Goal: Answer question/provide support: Share knowledge or assist other users

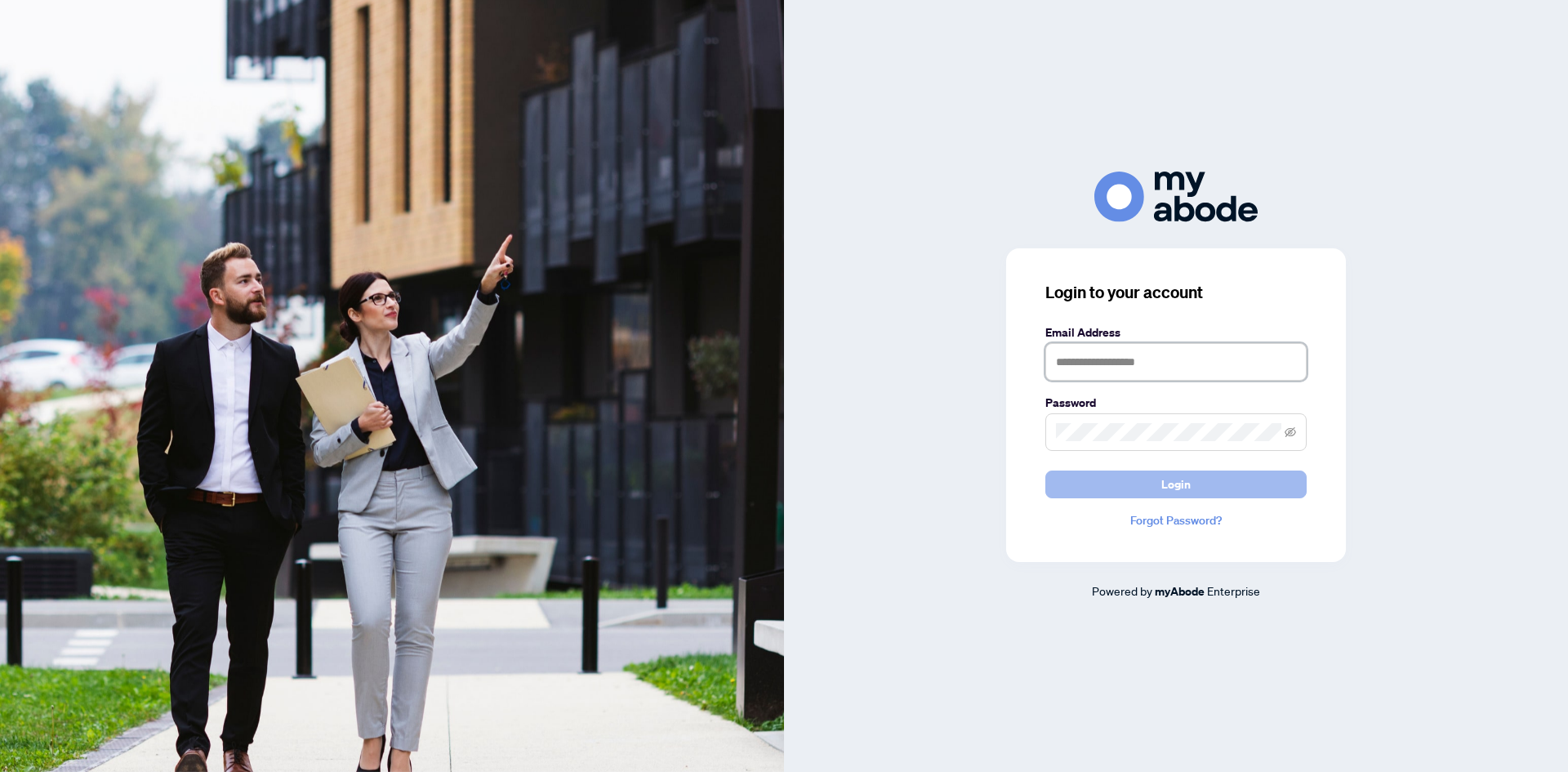
type input "**********"
click at [1099, 482] on button "Login" at bounding box center [1177, 485] width 261 height 28
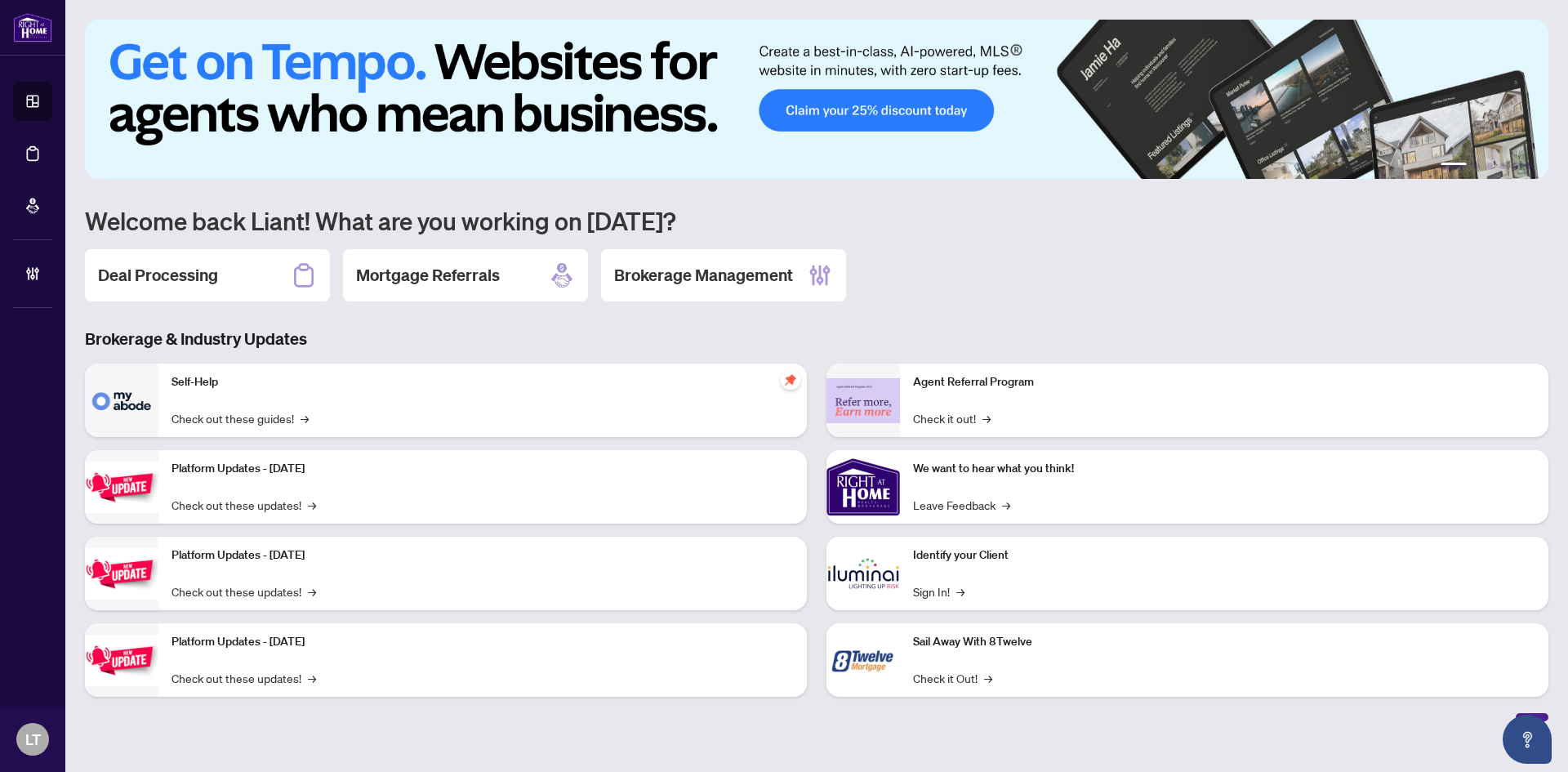
click at [200, 272] on h2 "Deal Processing" at bounding box center [158, 275] width 120 height 23
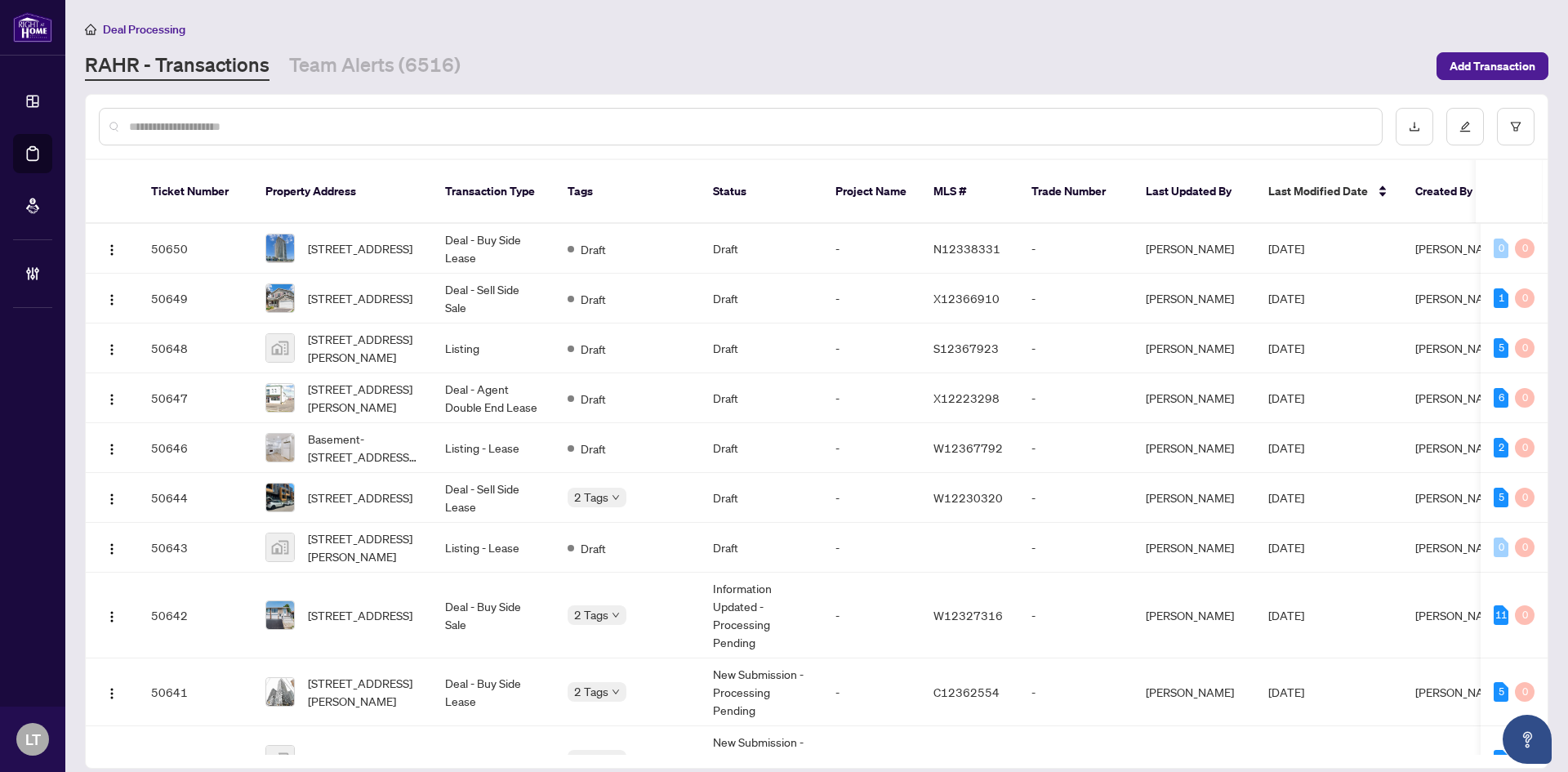
click at [187, 128] on input "text" at bounding box center [749, 127] width 1240 height 18
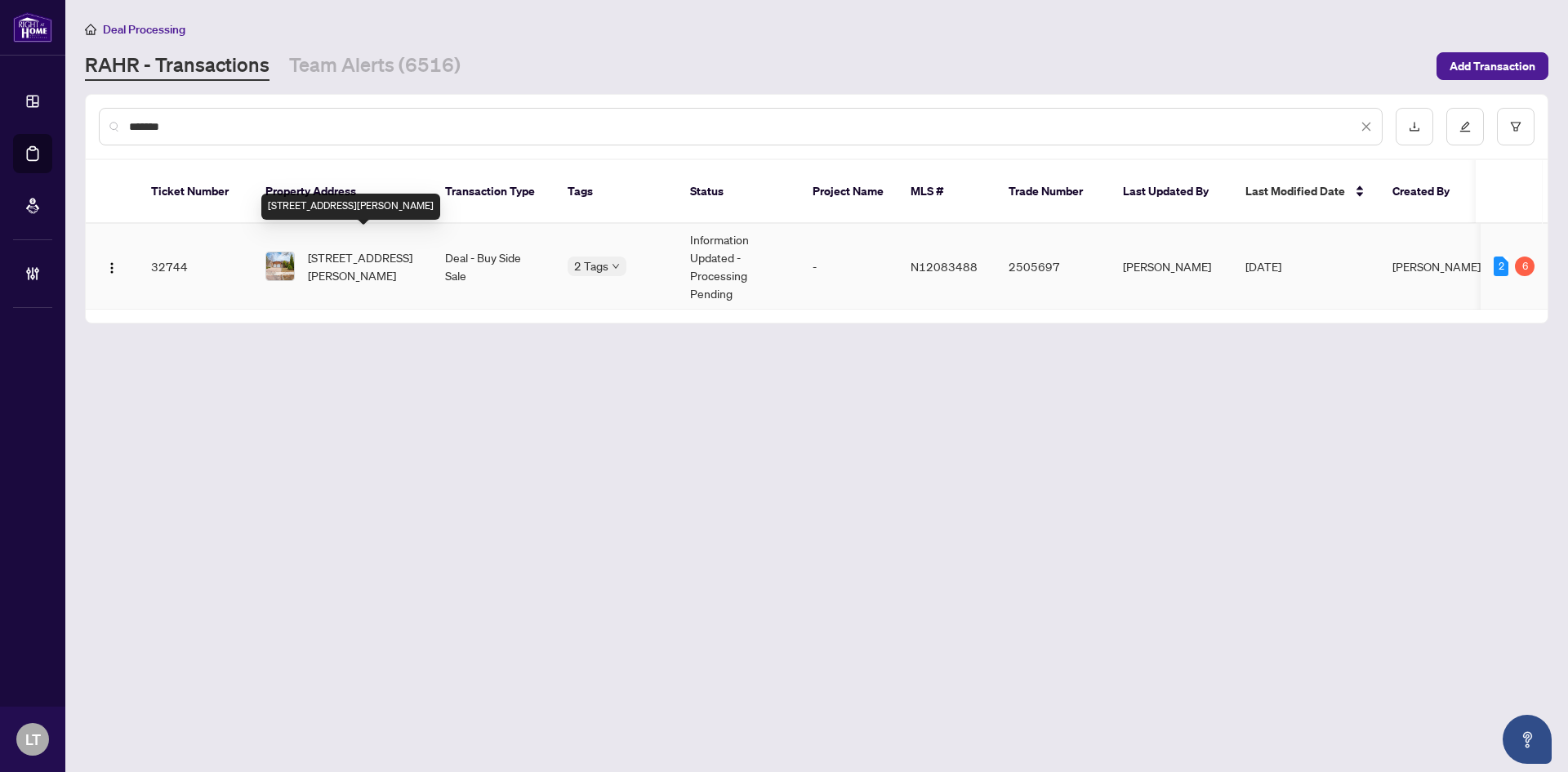
type input "*******"
click at [376, 249] on span "[STREET_ADDRESS][PERSON_NAME]" at bounding box center [363, 267] width 111 height 36
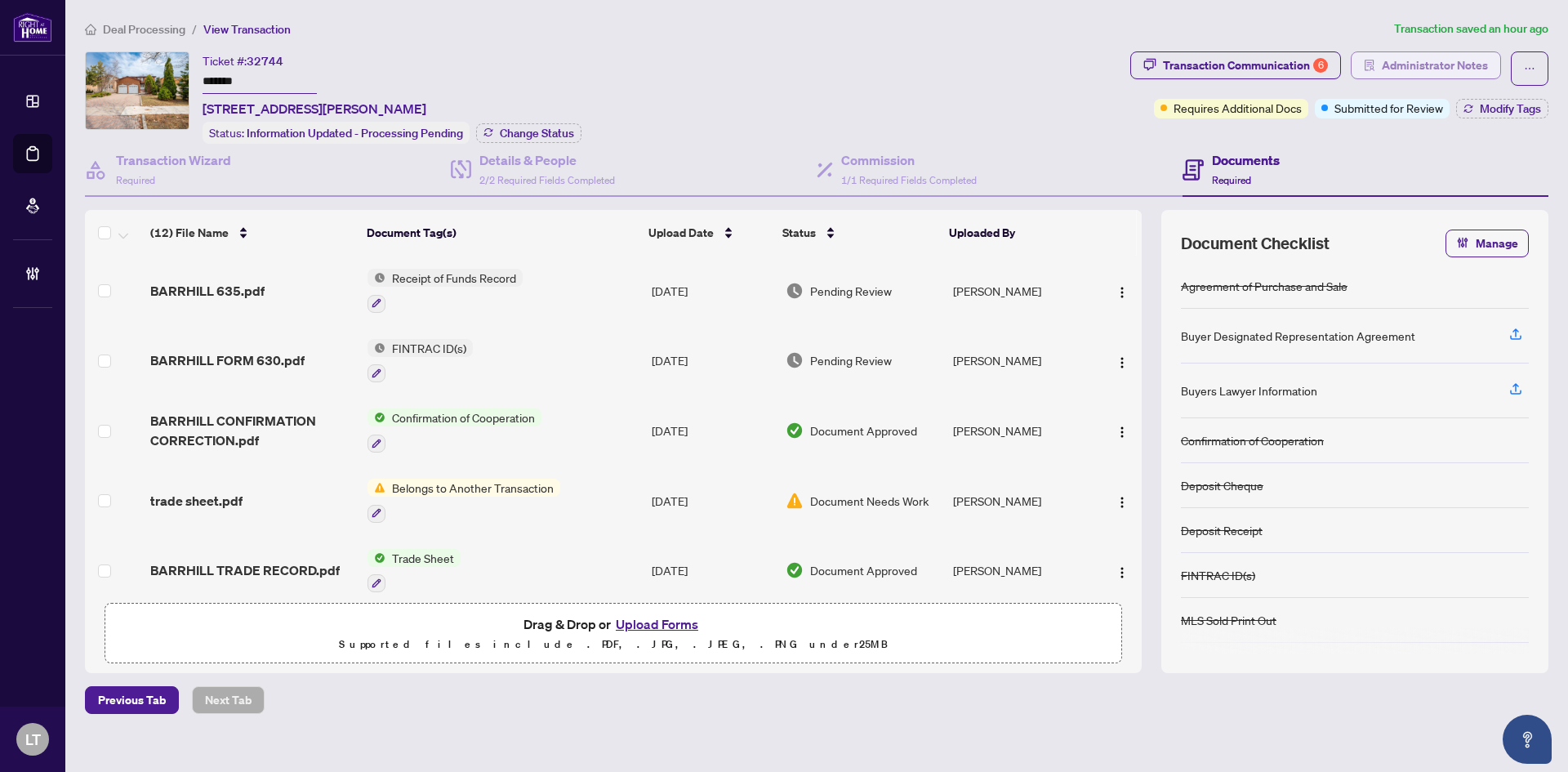
click at [1440, 57] on span "Administrator Notes" at bounding box center [1435, 65] width 106 height 27
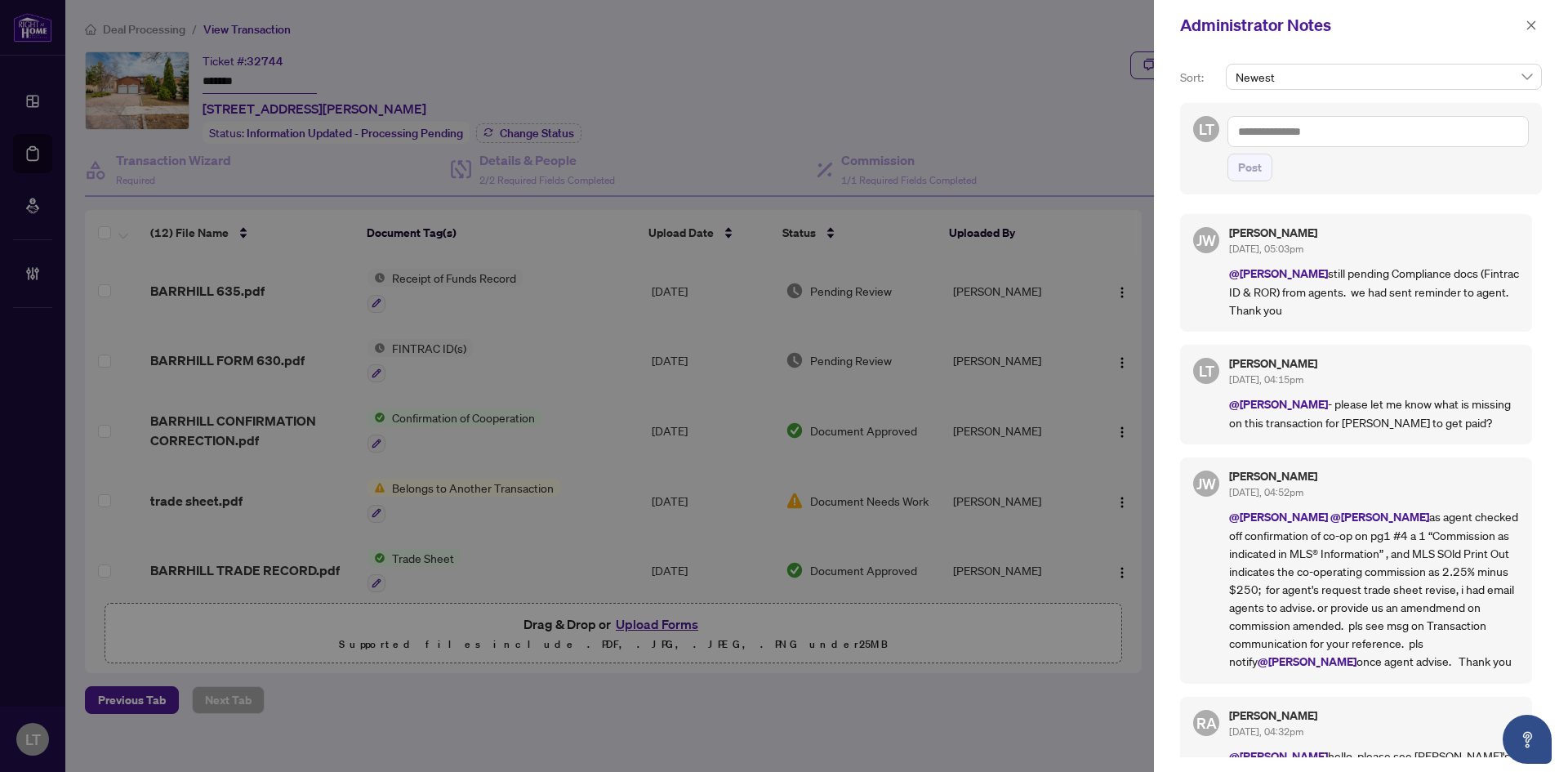
click at [1287, 134] on textarea at bounding box center [1378, 132] width 302 height 31
click at [1304, 142] on b "Jocely" at bounding box center [1295, 143] width 32 height 15
type textarea "**********"
click at [1529, 28] on icon "close" at bounding box center [1531, 25] width 11 height 11
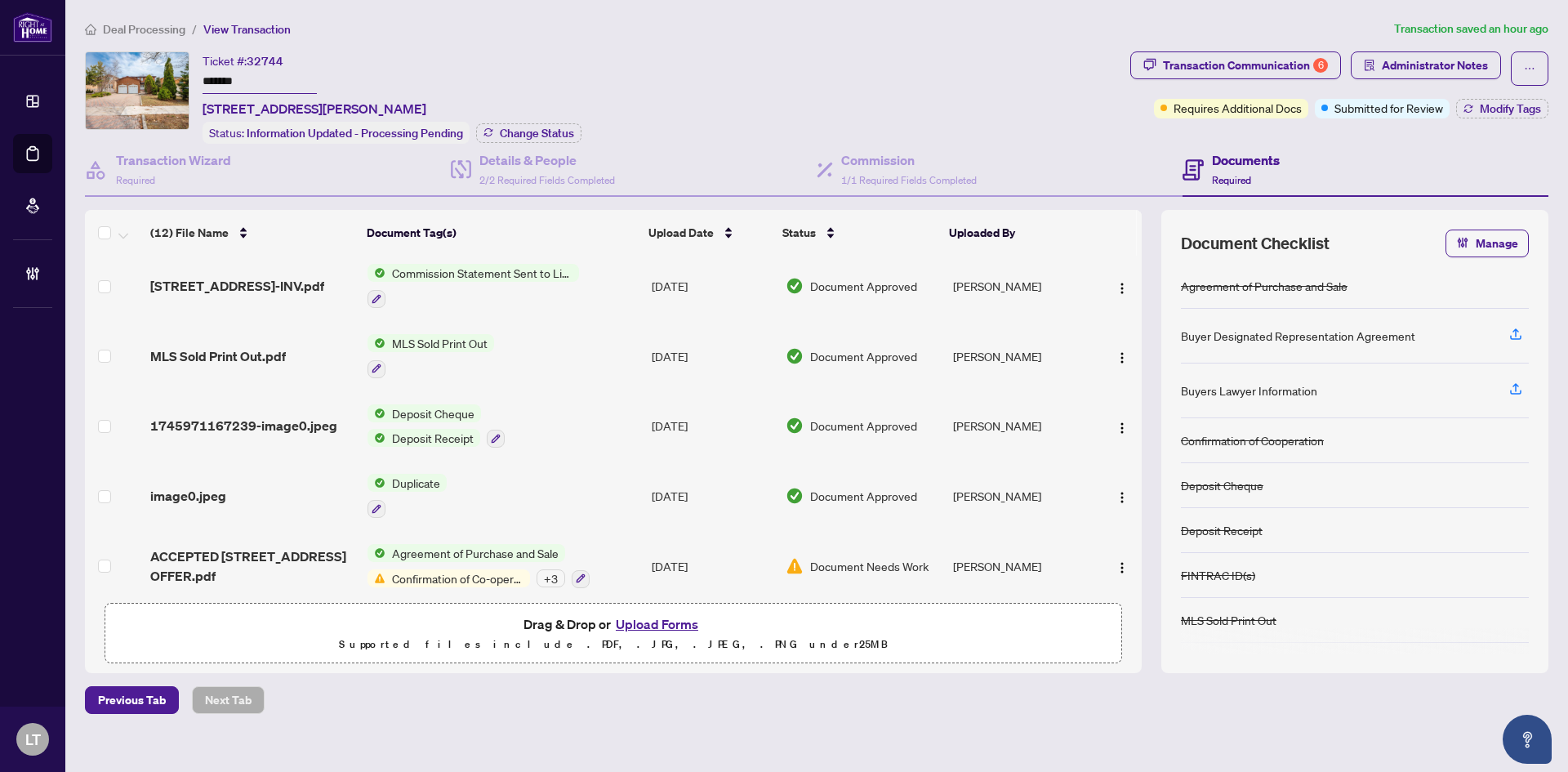
scroll to position [503, 0]
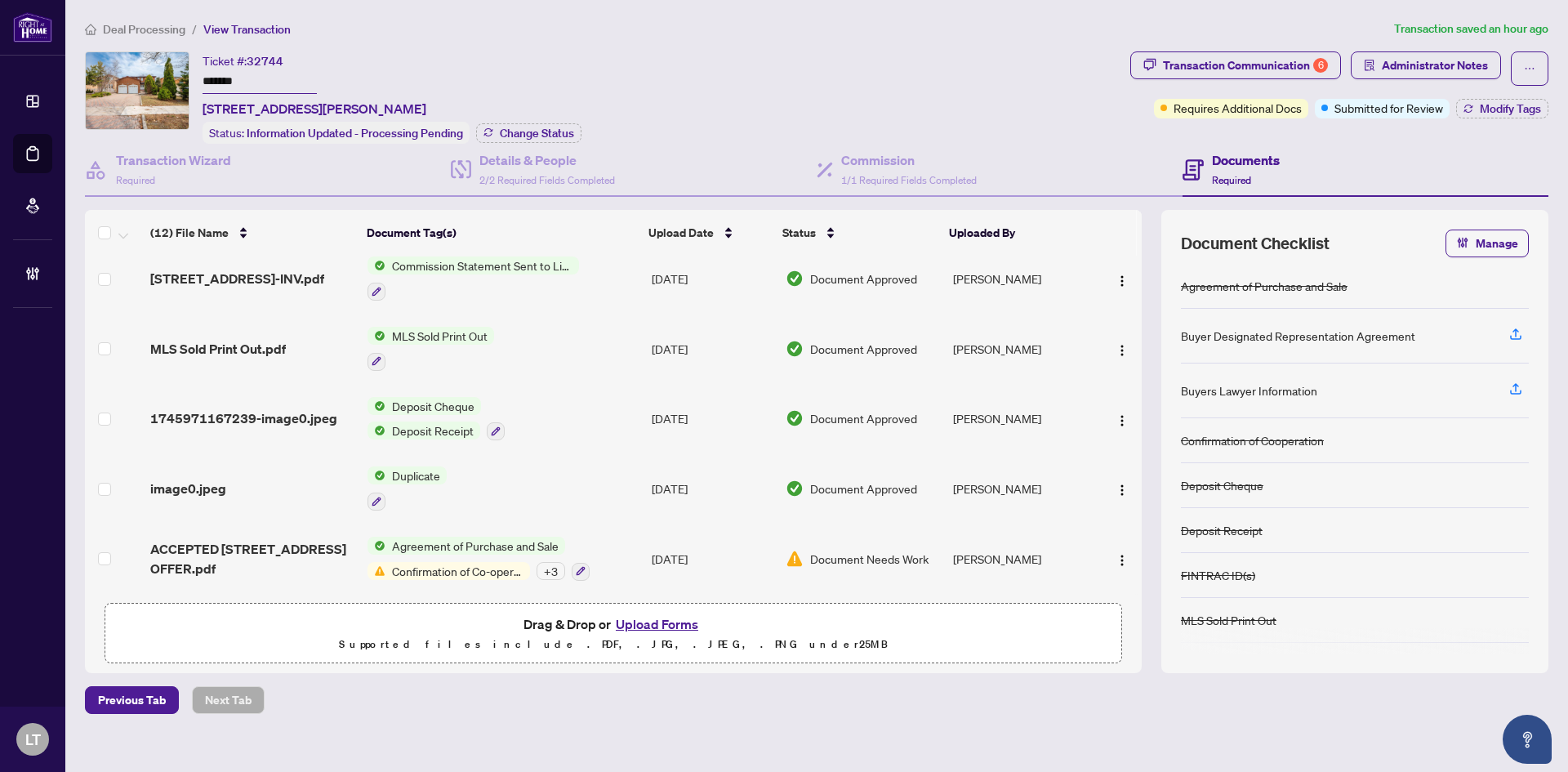
click at [214, 555] on span "ACCEPTED [STREET_ADDRESS] OFFER.pdf" at bounding box center [252, 559] width 204 height 39
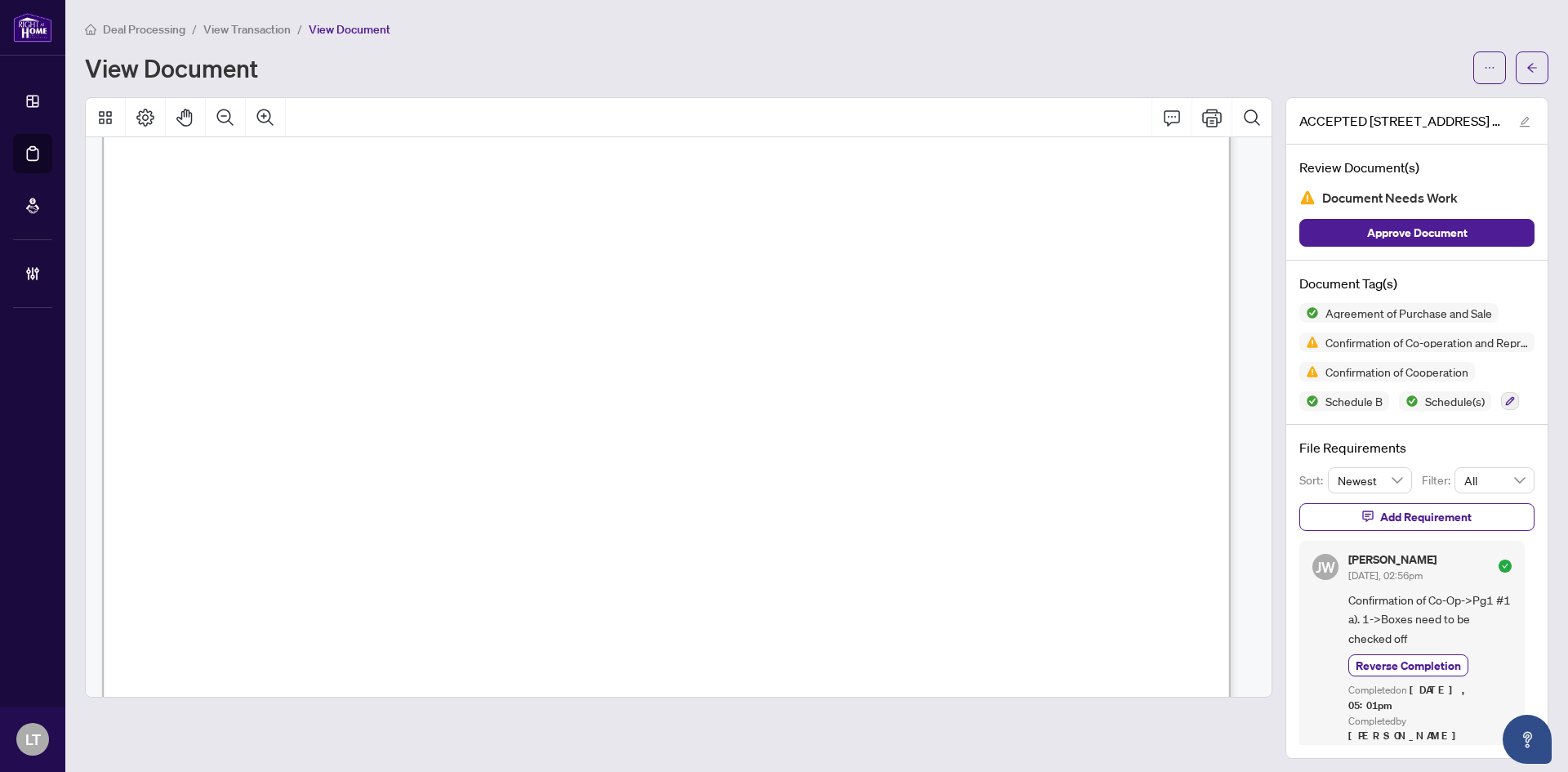
scroll to position [9803, 0]
click at [1527, 72] on icon "arrow-left" at bounding box center [1532, 68] width 11 height 11
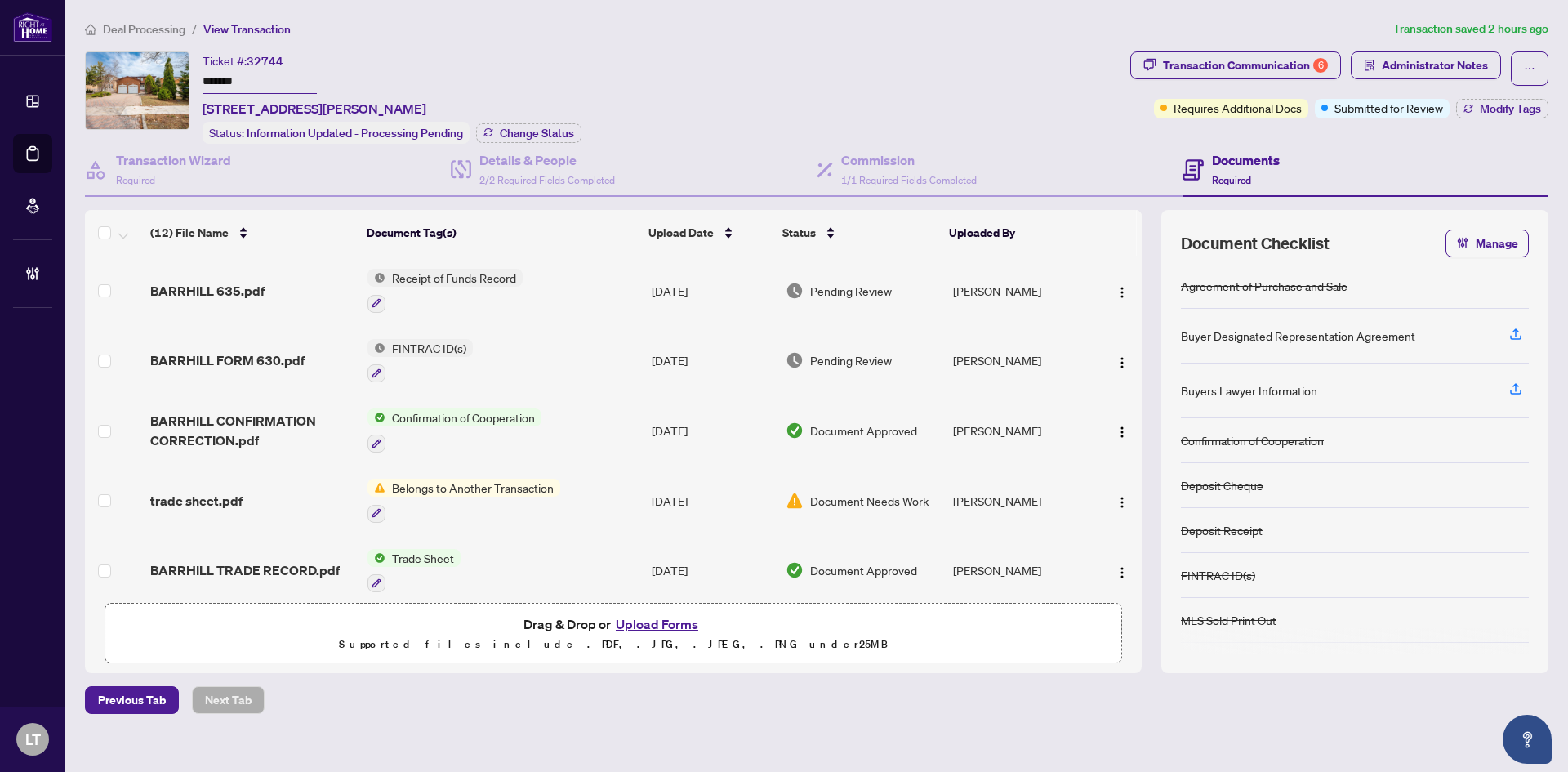
click at [121, 29] on span "Deal Processing" at bounding box center [144, 29] width 83 height 15
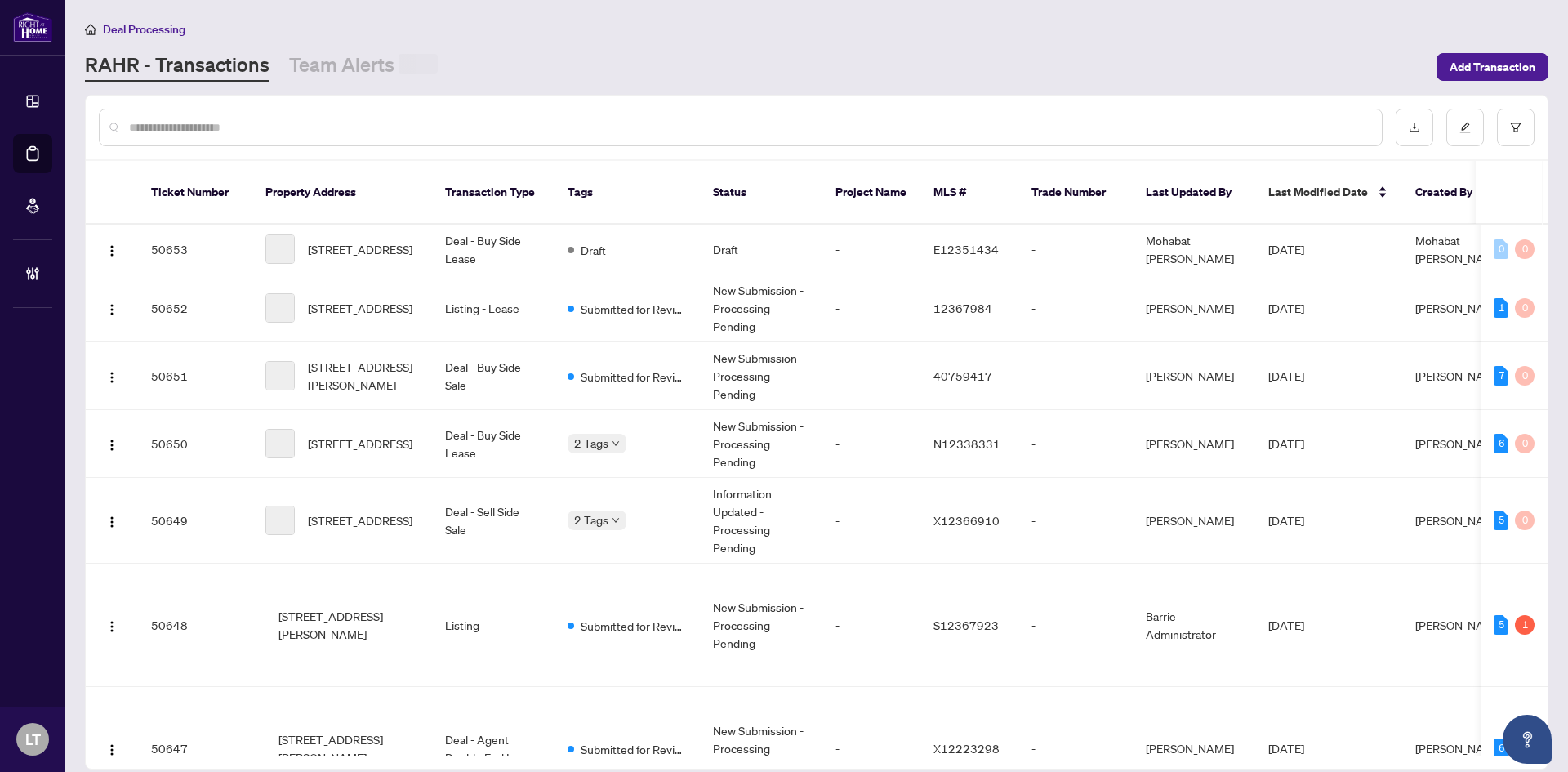
click at [179, 126] on input "text" at bounding box center [749, 127] width 1240 height 18
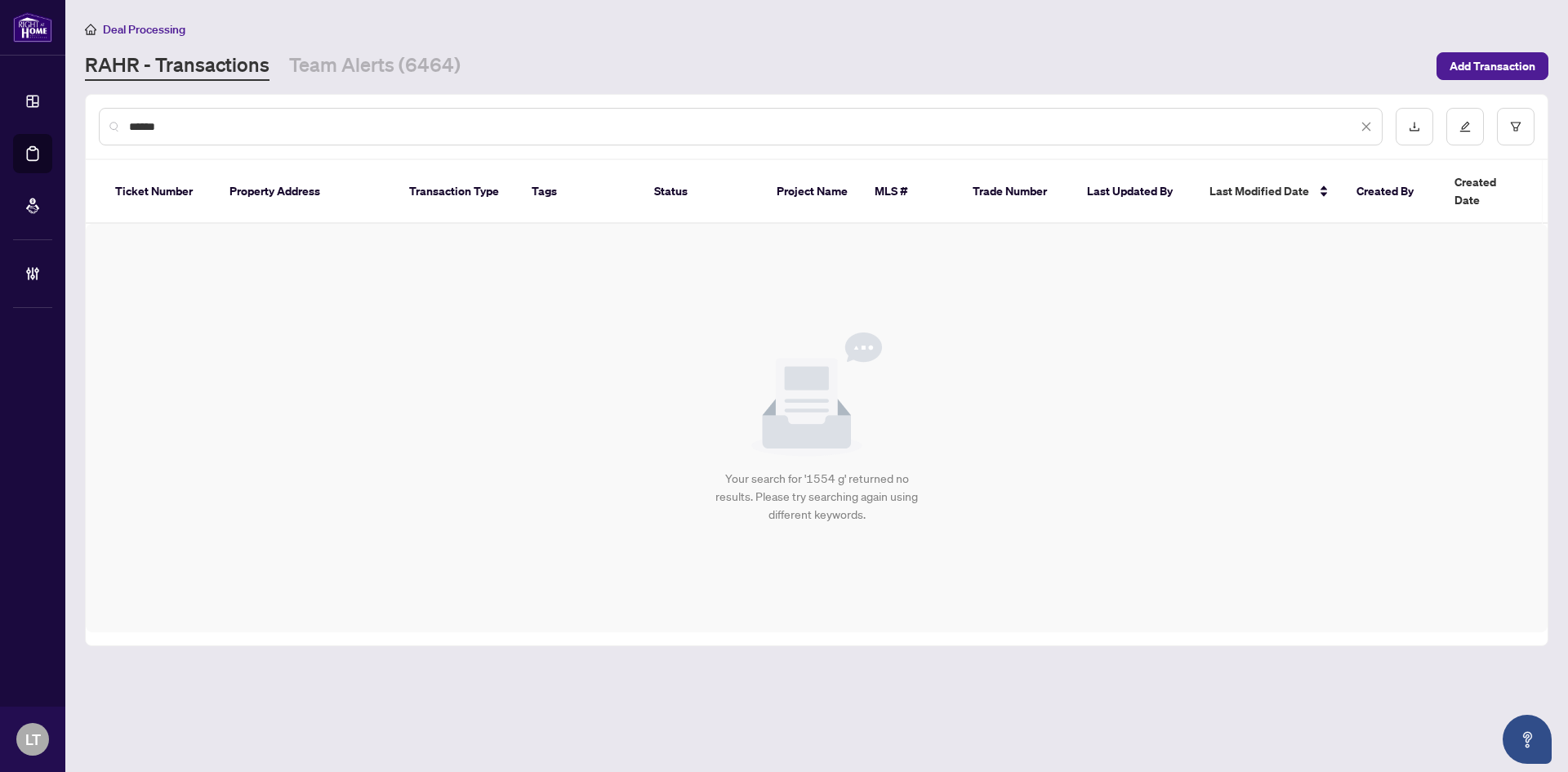
type input "******"
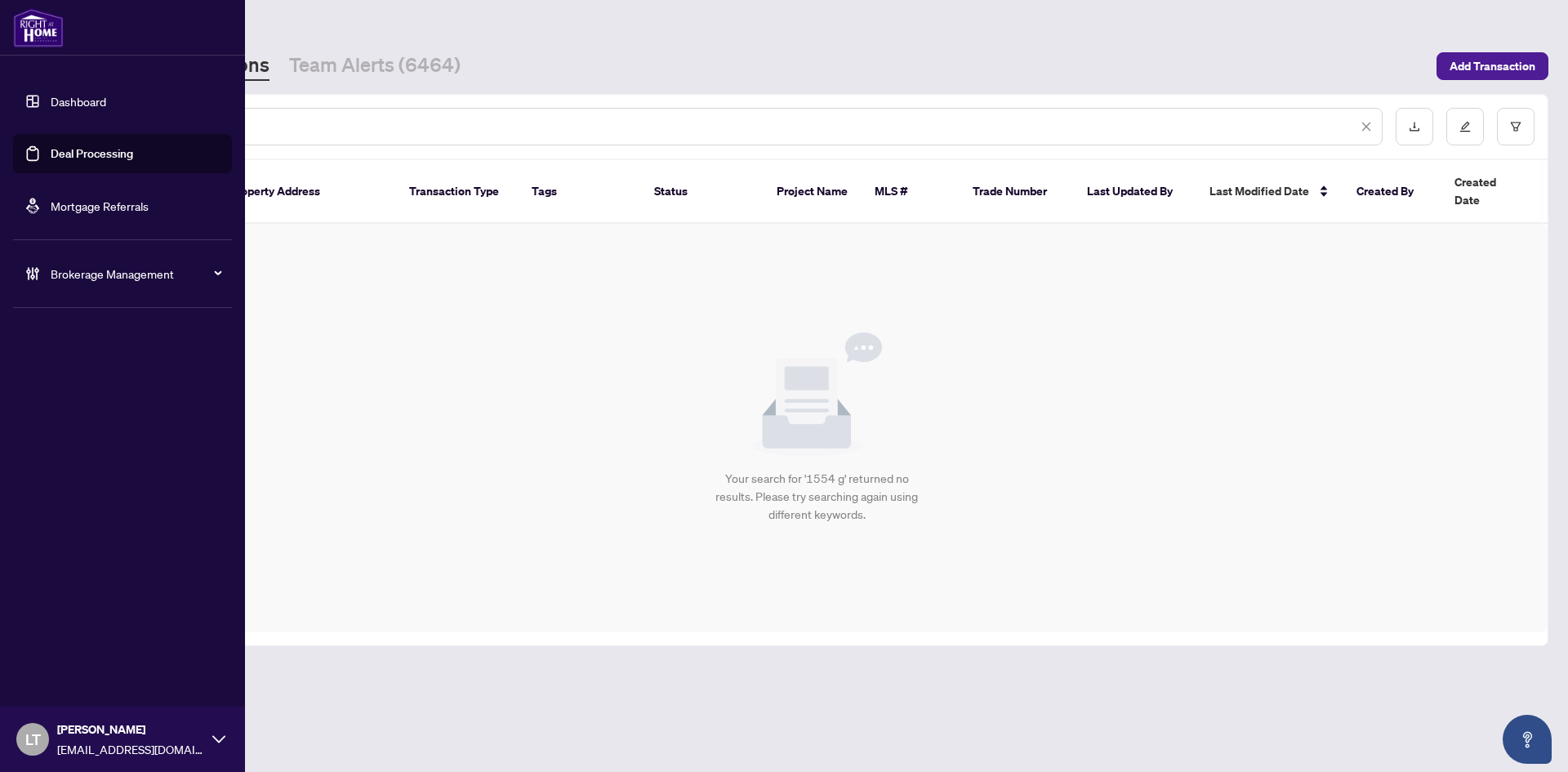
drag, startPoint x: 168, startPoint y: 133, endPoint x: 61, endPoint y: 127, distance: 107.2
click at [61, 127] on div "Dashboard Deal Processing Mortgage Referrals Brokerage Management LT [PERSON_NA…" at bounding box center [784, 386] width 1568 height 772
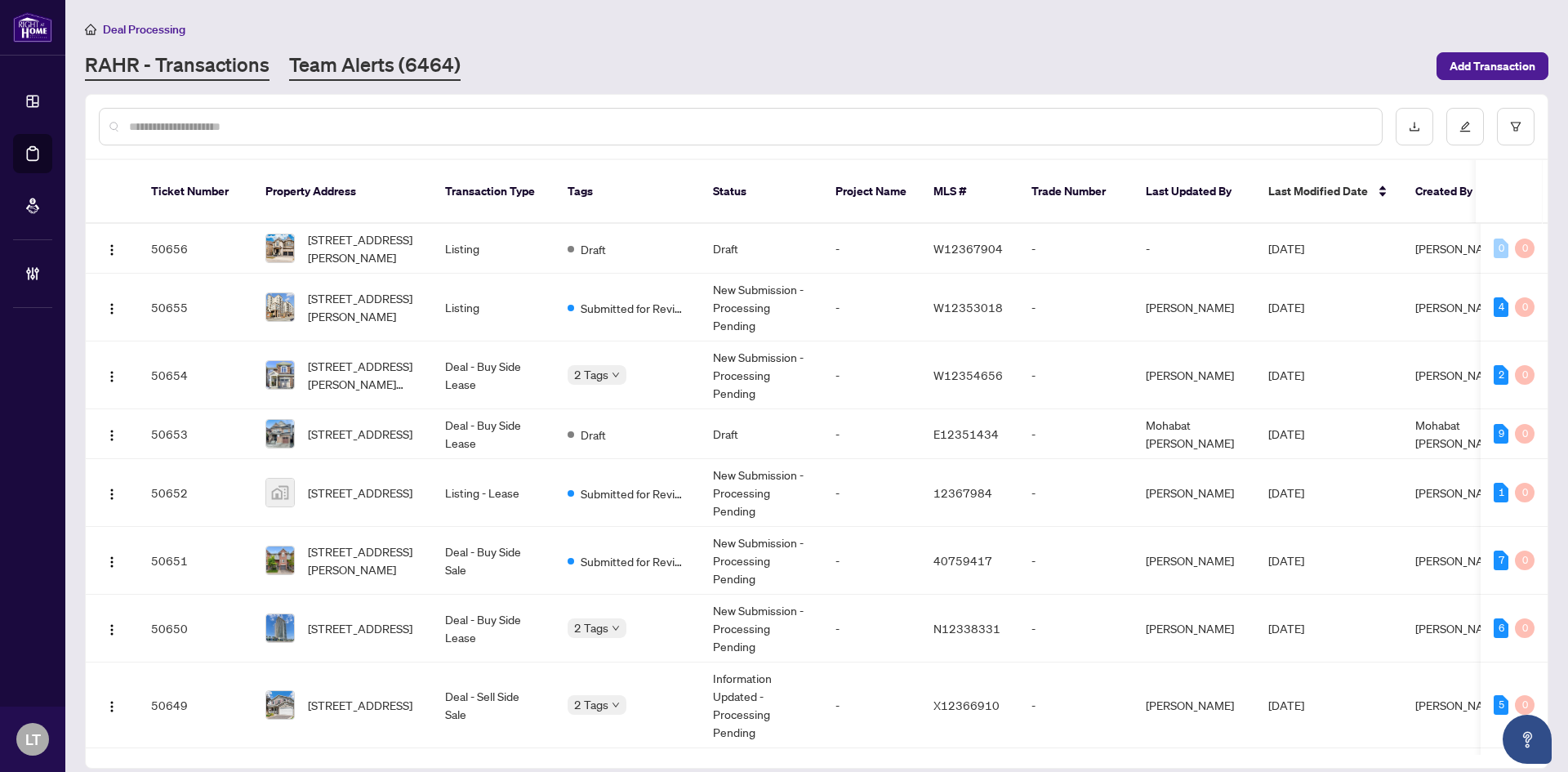
click at [332, 67] on link "Team Alerts (6464)" at bounding box center [374, 66] width 172 height 29
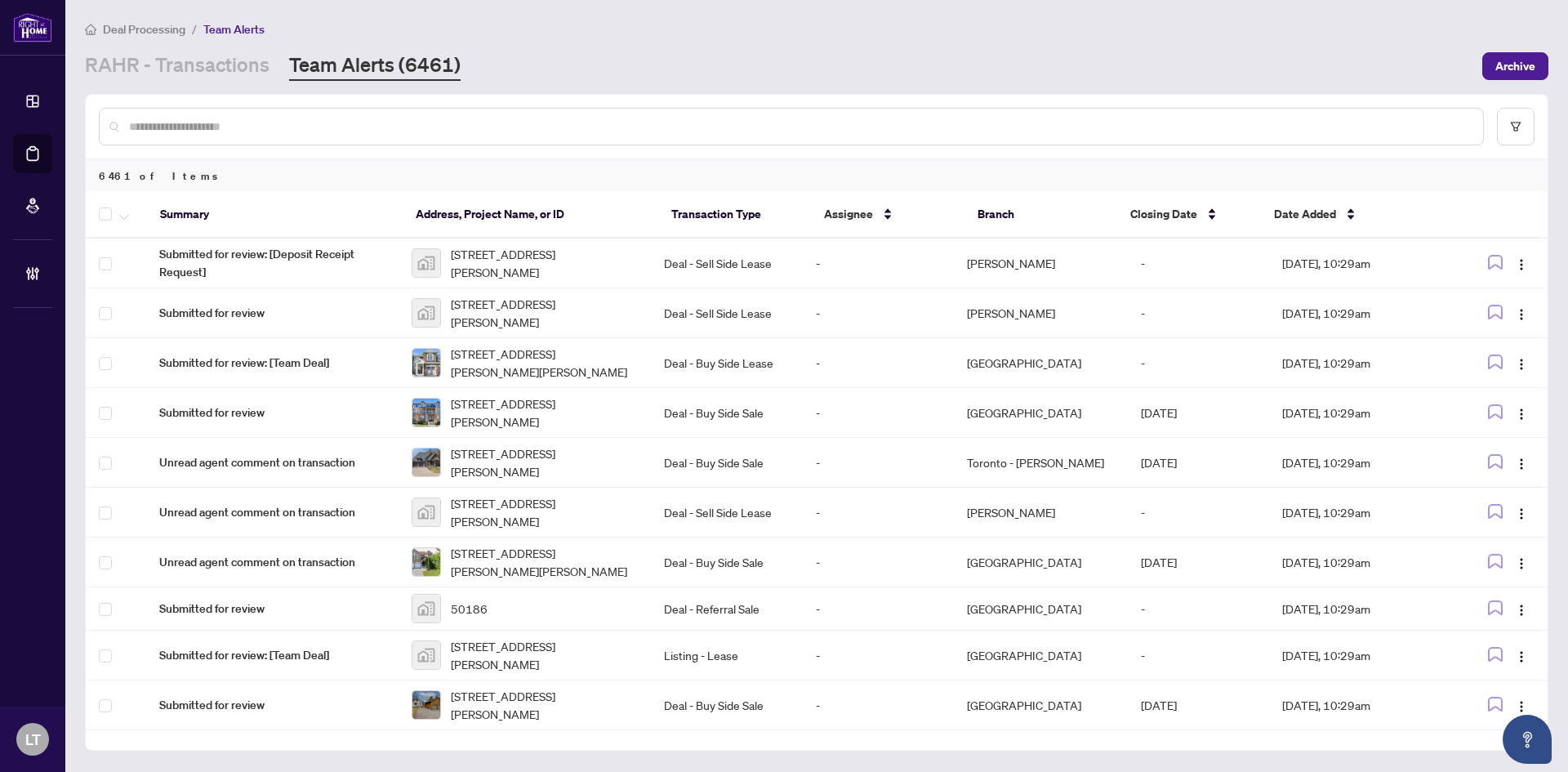
click at [177, 123] on input "text" at bounding box center [800, 127] width 1342 height 18
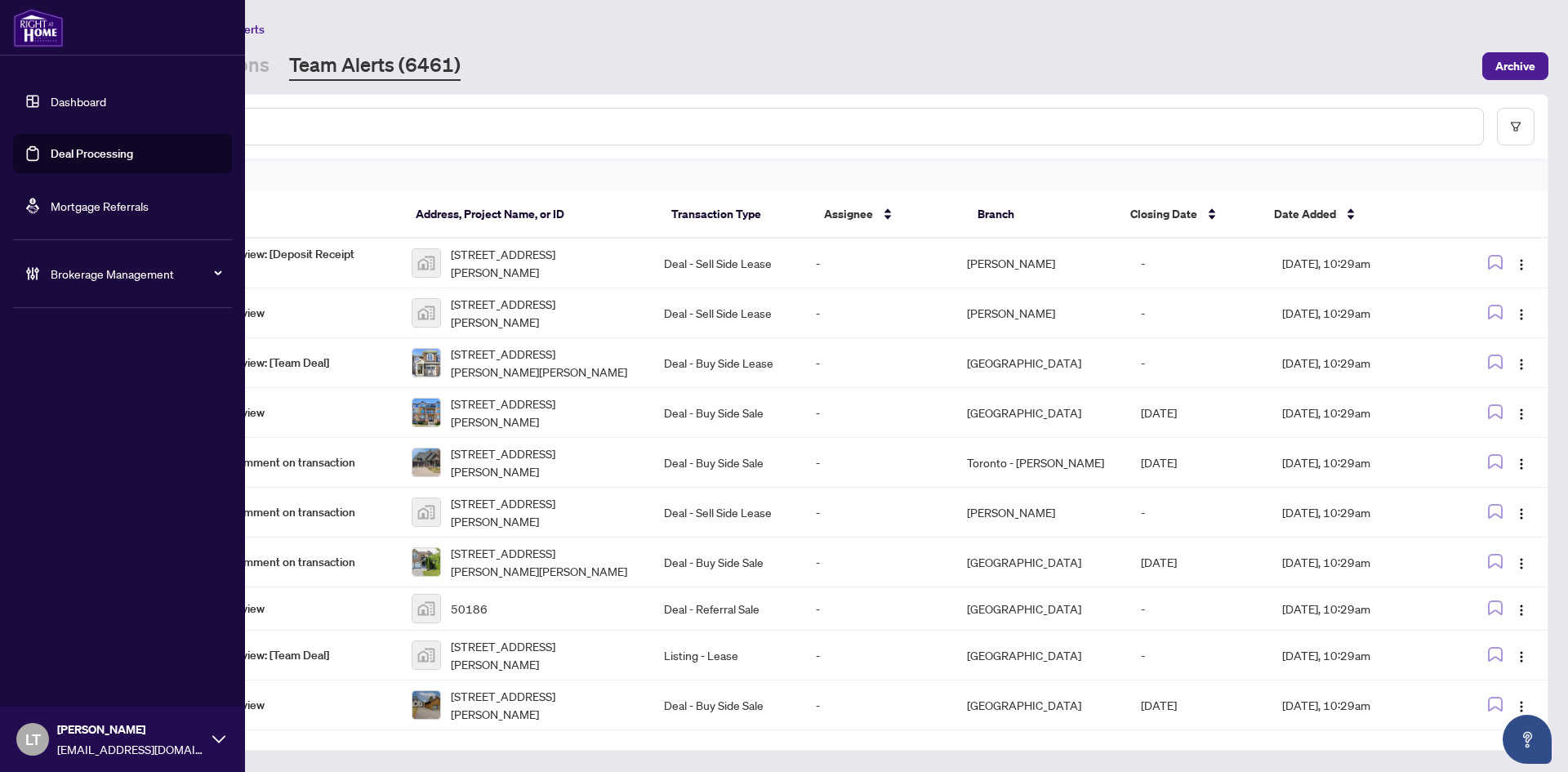
click at [50, 104] on link "Dashboard" at bounding box center [78, 101] width 56 height 15
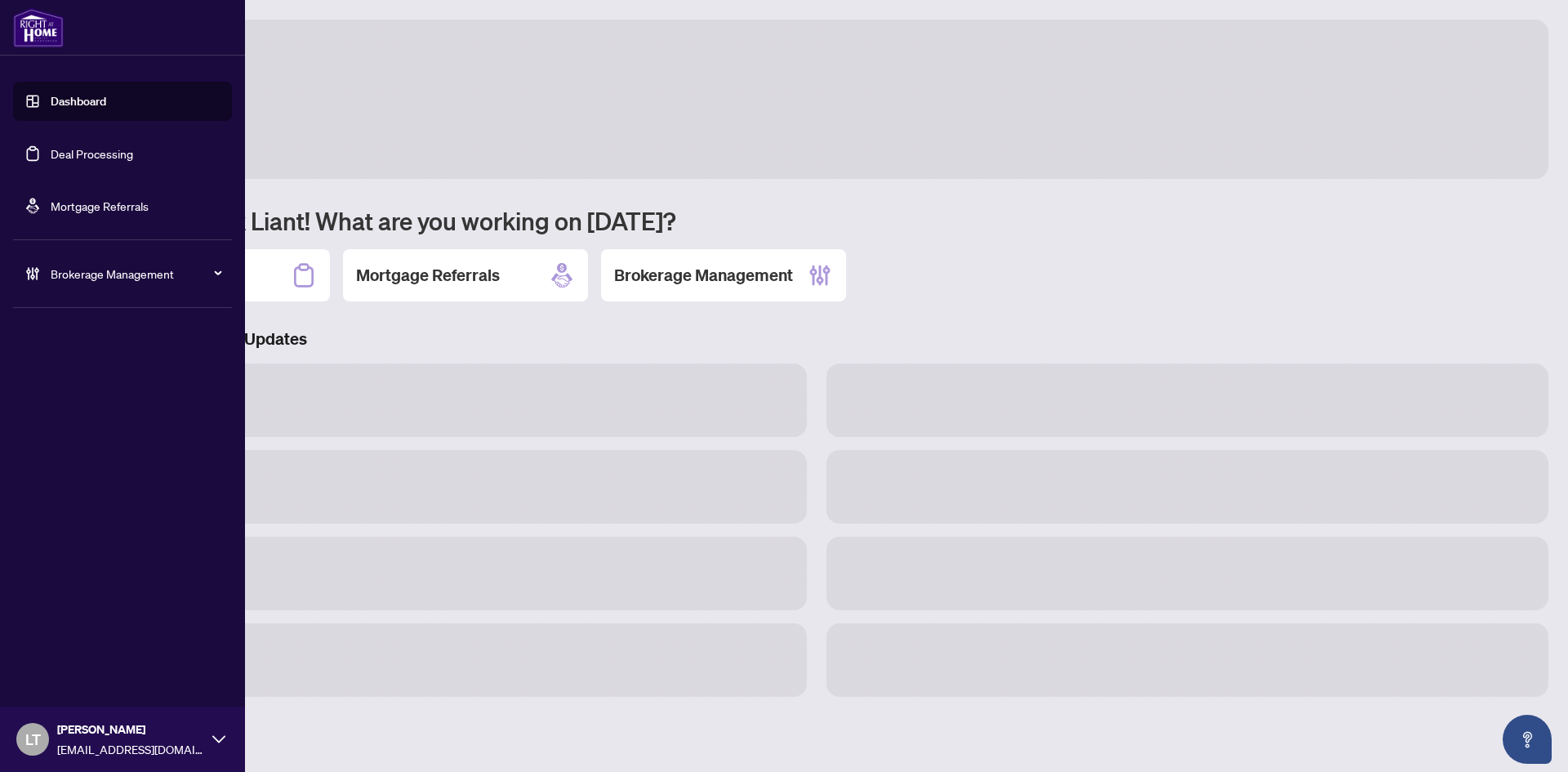
click at [88, 104] on link "Dashboard" at bounding box center [78, 101] width 56 height 15
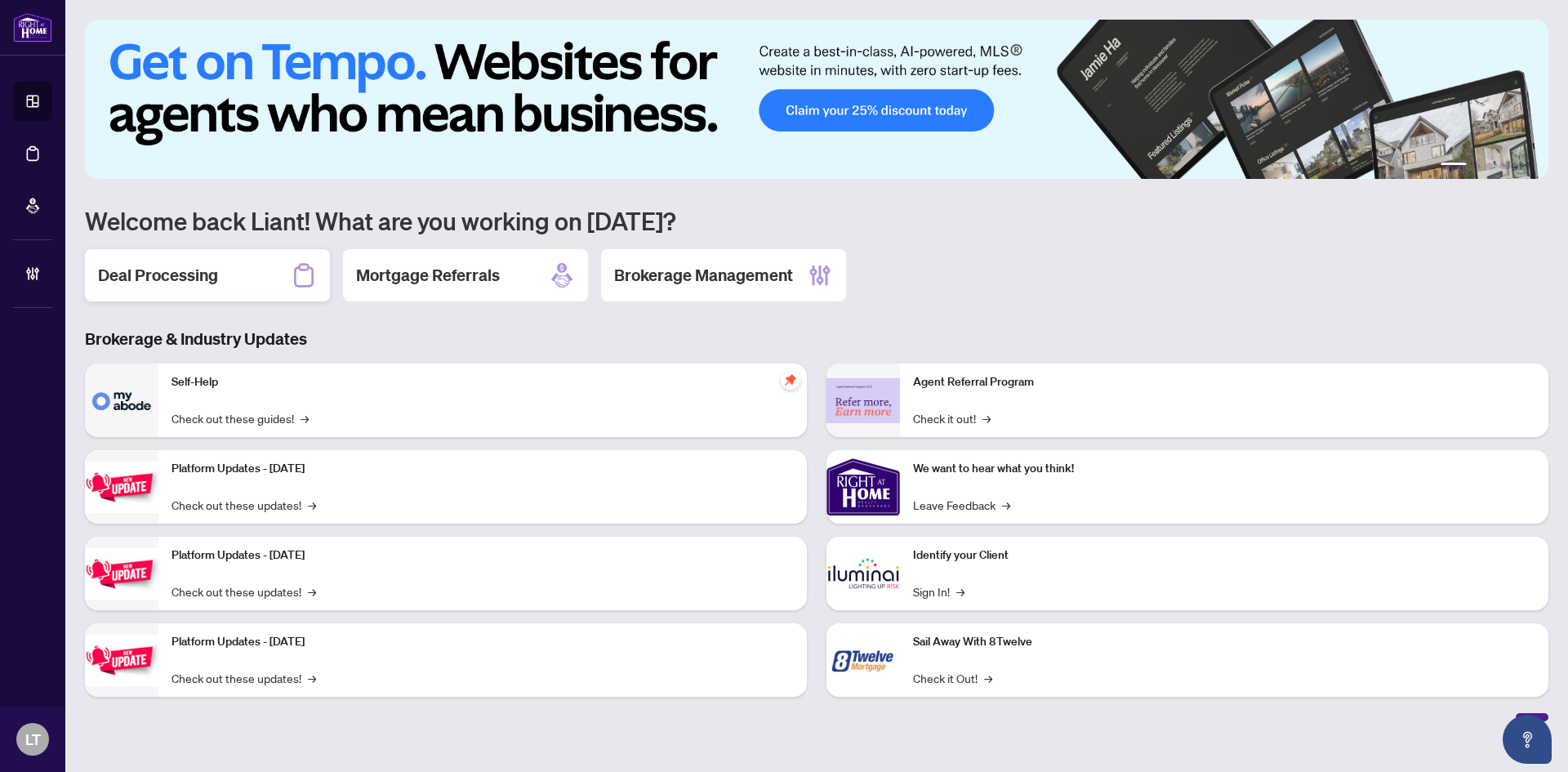
click at [187, 276] on h2 "Deal Processing" at bounding box center [158, 275] width 120 height 23
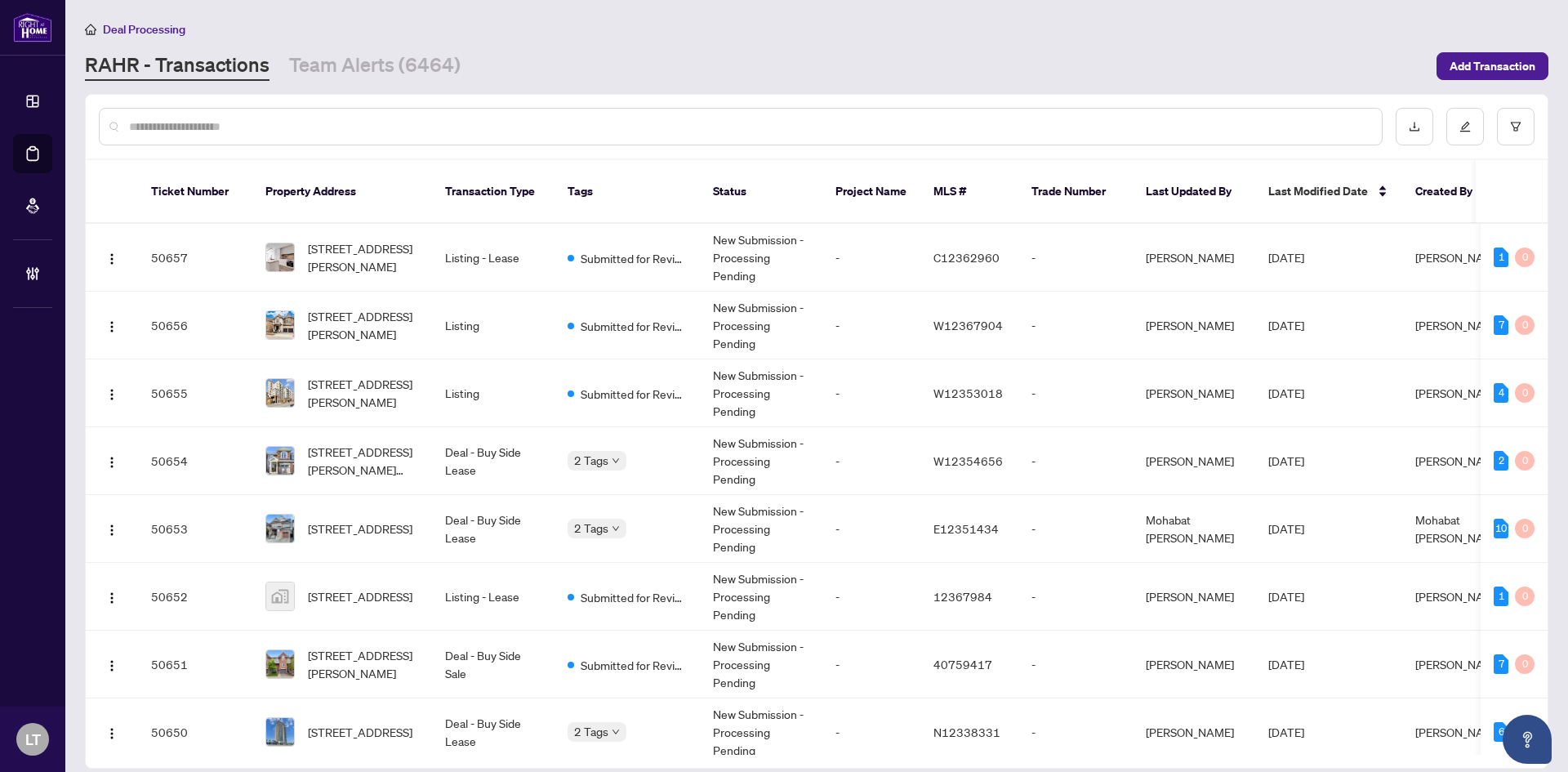
click at [137, 134] on input "text" at bounding box center [749, 127] width 1240 height 18
type input "*"
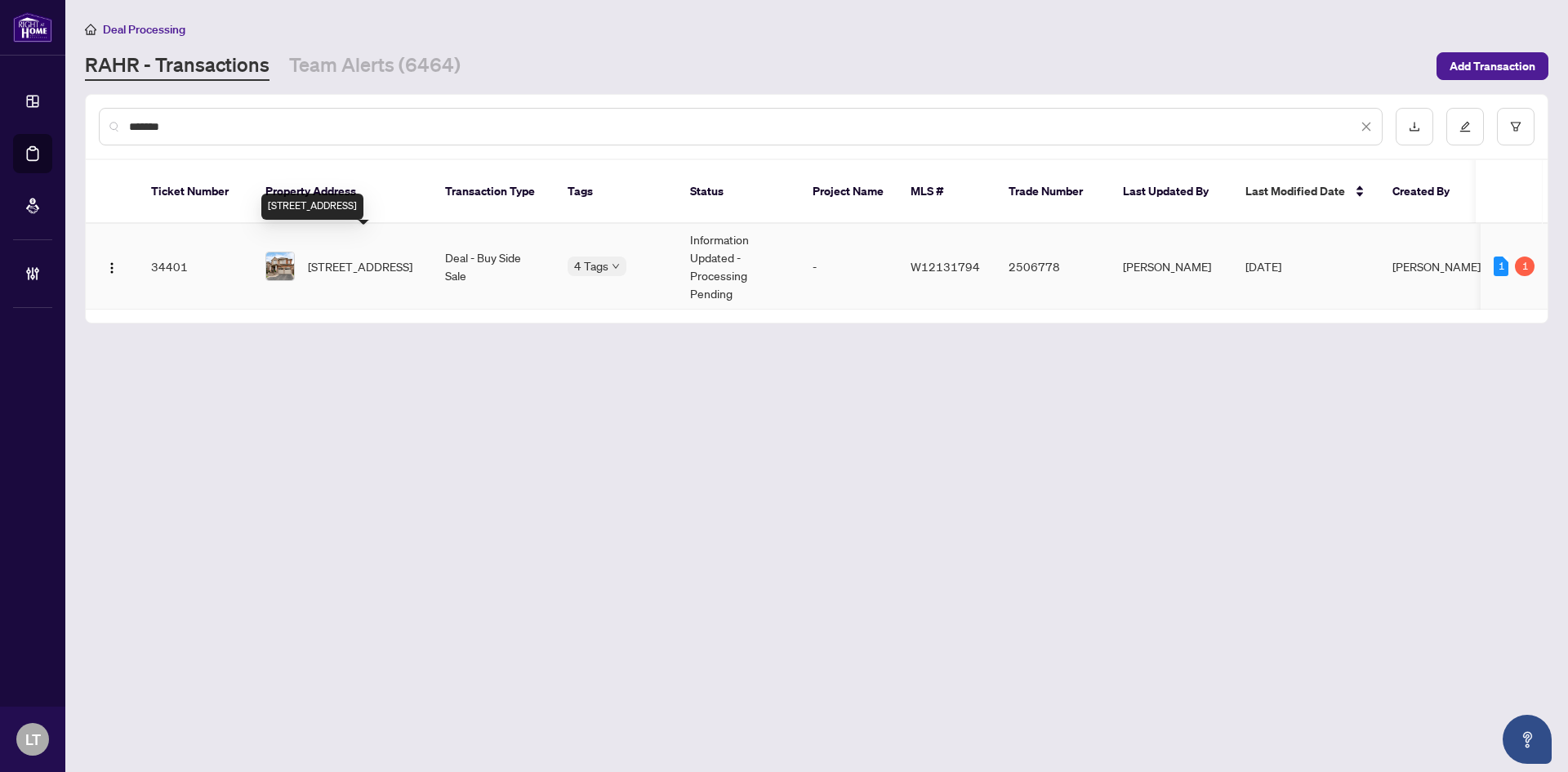
type input "*******"
click at [361, 263] on span "[STREET_ADDRESS]" at bounding box center [360, 266] width 104 height 18
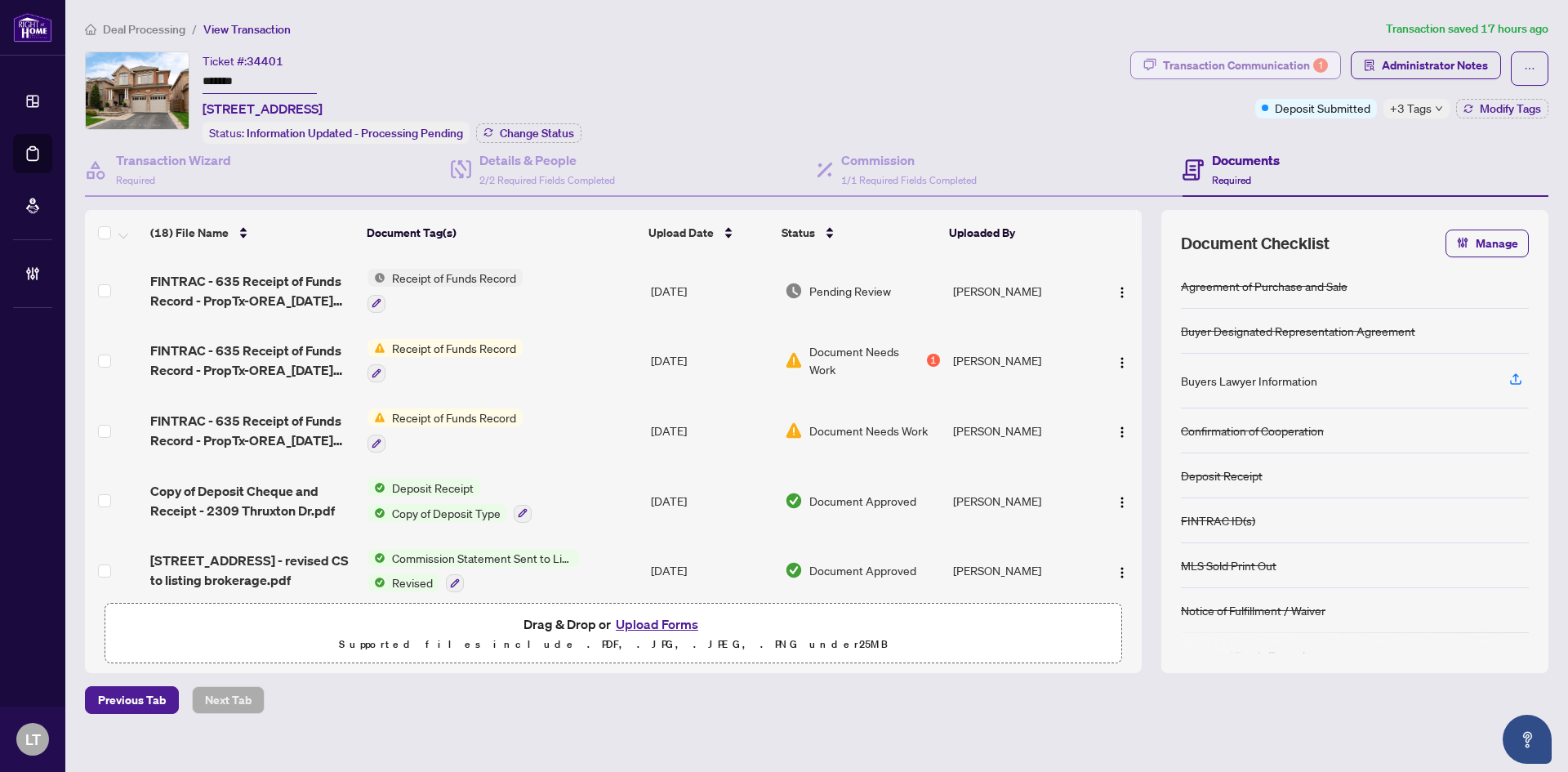
click at [1230, 65] on div "Transaction Communication 1" at bounding box center [1245, 65] width 165 height 27
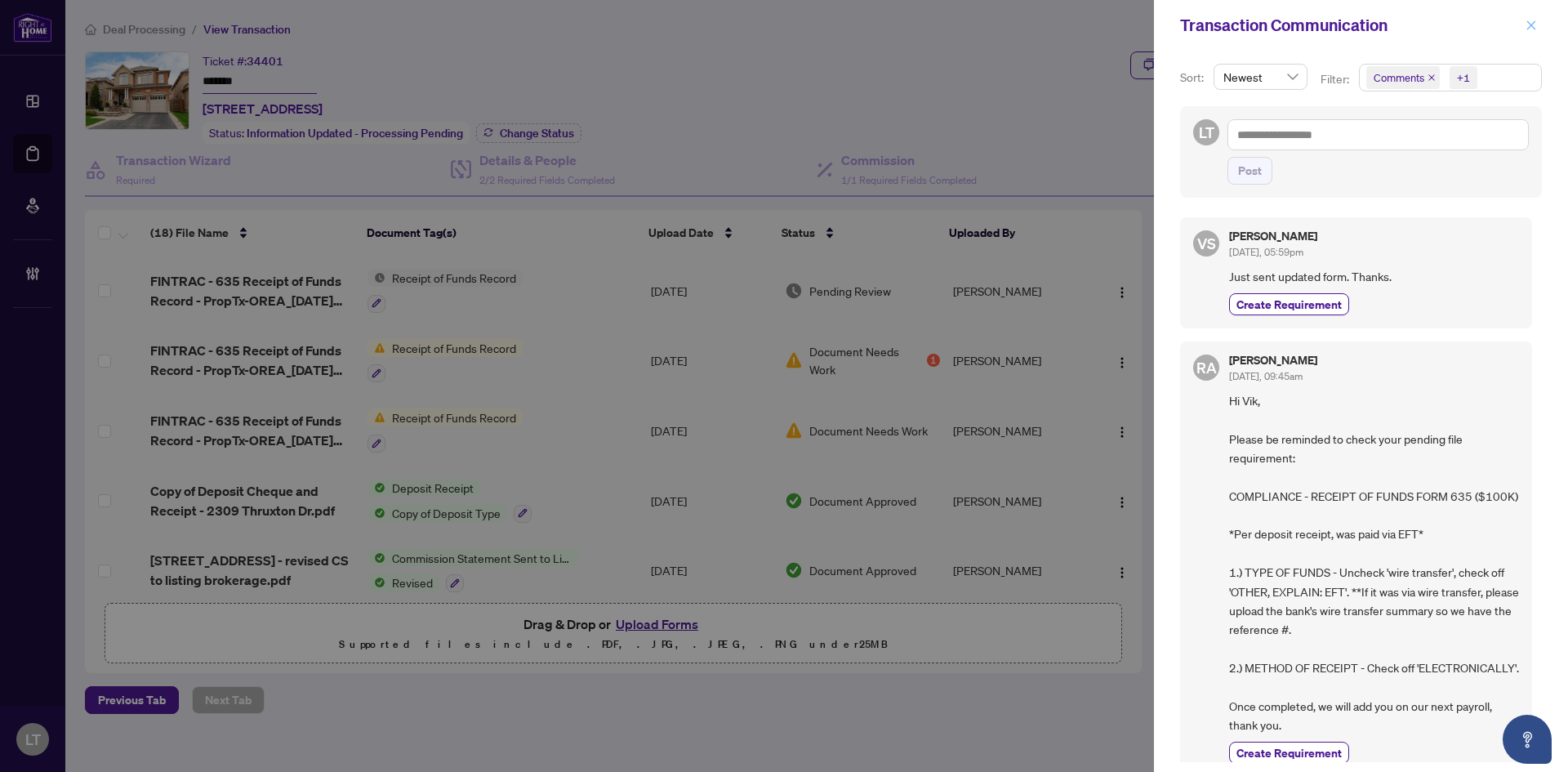
click at [1529, 31] on icon "close" at bounding box center [1531, 25] width 11 height 11
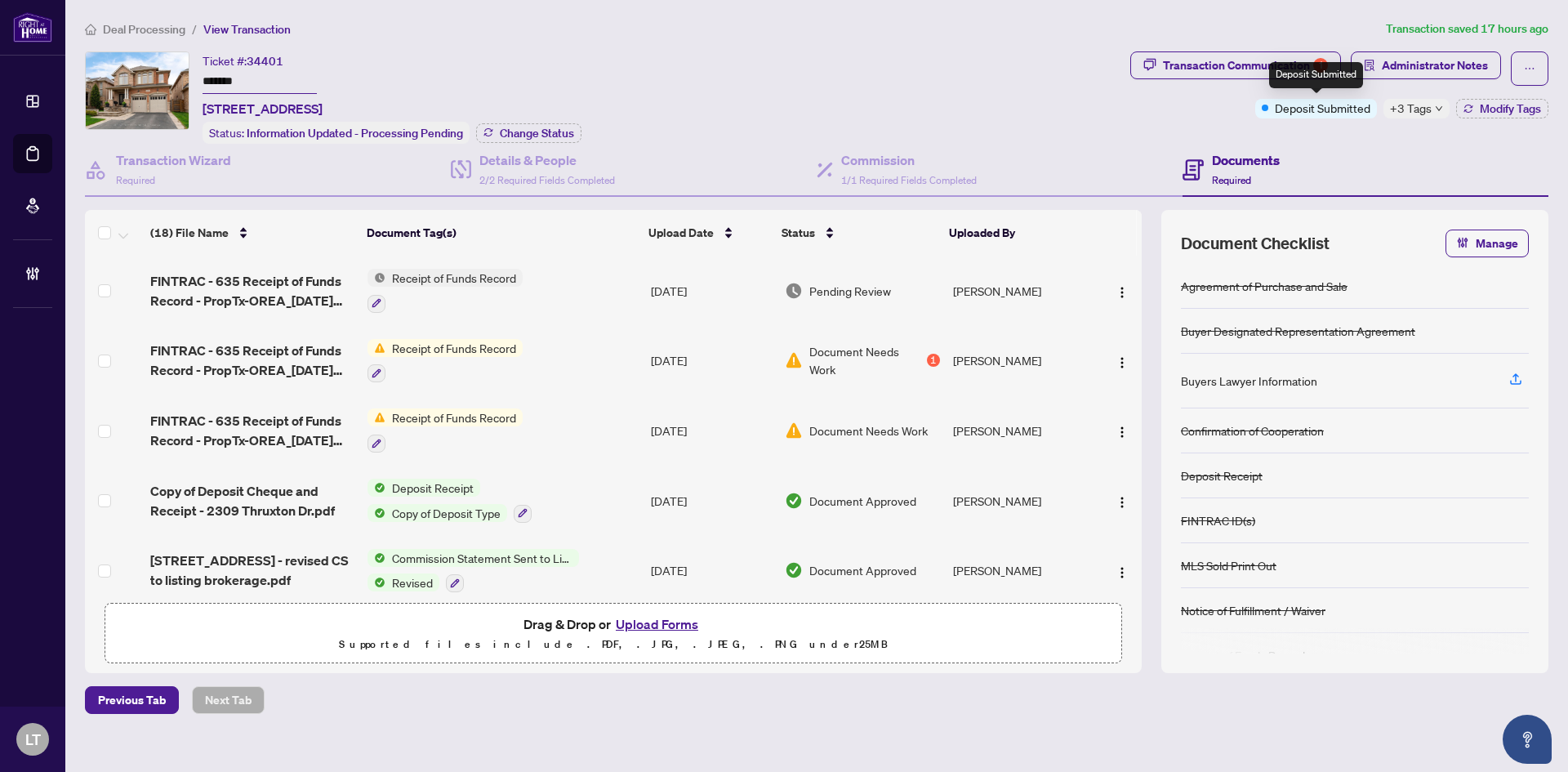
drag, startPoint x: 1404, startPoint y: 120, endPoint x: 1417, endPoint y: 113, distance: 14.8
click at [1410, 116] on div "Transaction Communication 1 Administrator Notes Deposit Submitted +3 Tags Modif…" at bounding box center [1339, 97] width 425 height 92
click at [1424, 109] on span "+3 Tags" at bounding box center [1411, 109] width 42 height 19
click at [233, 359] on span "FINTRAC - 635 Receipt of Funds Record - PropTx-OREA_[DATE] 18_42_53.pdf" at bounding box center [252, 361] width 204 height 39
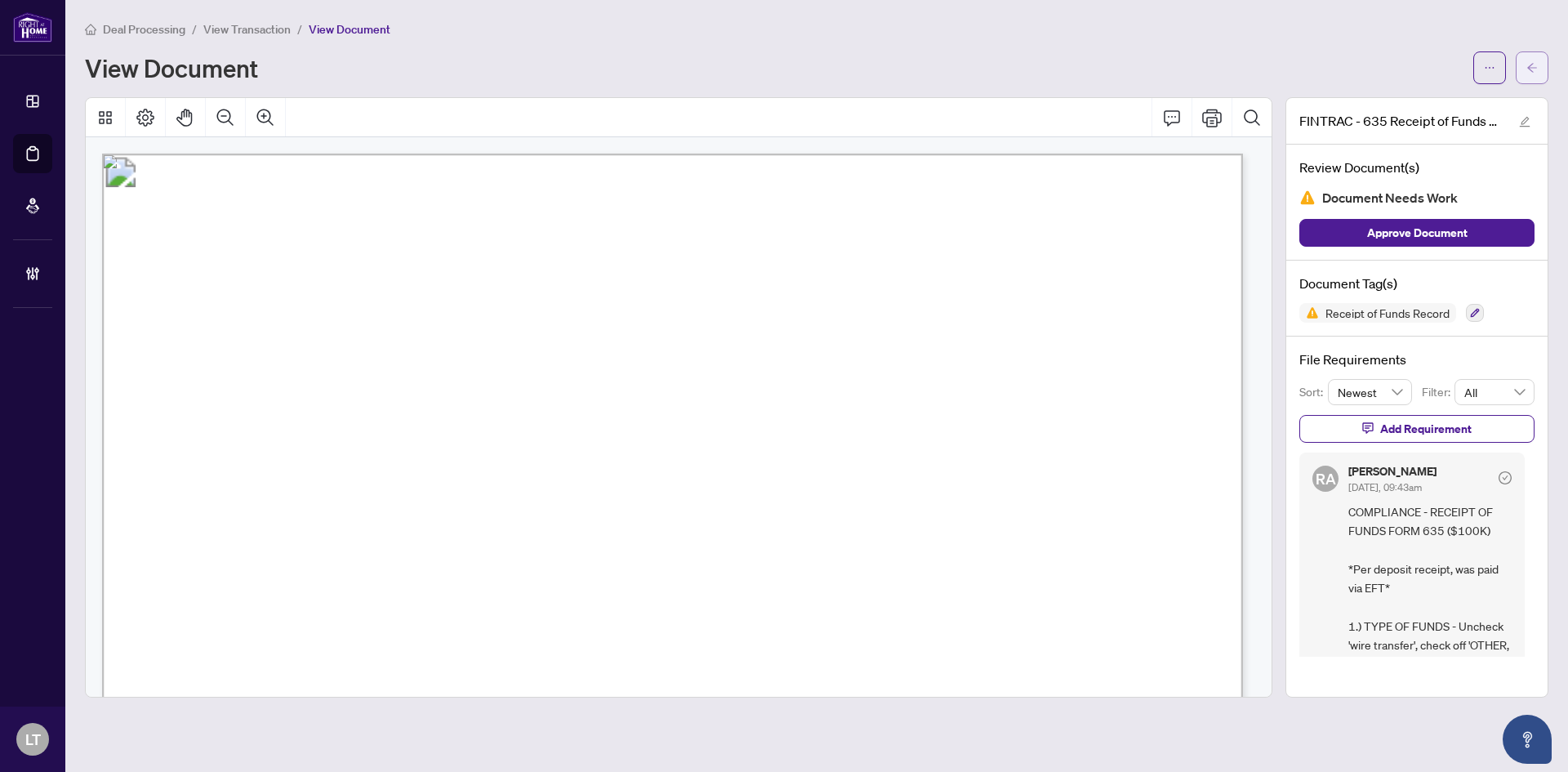
click at [1524, 65] on button "button" at bounding box center [1532, 68] width 32 height 32
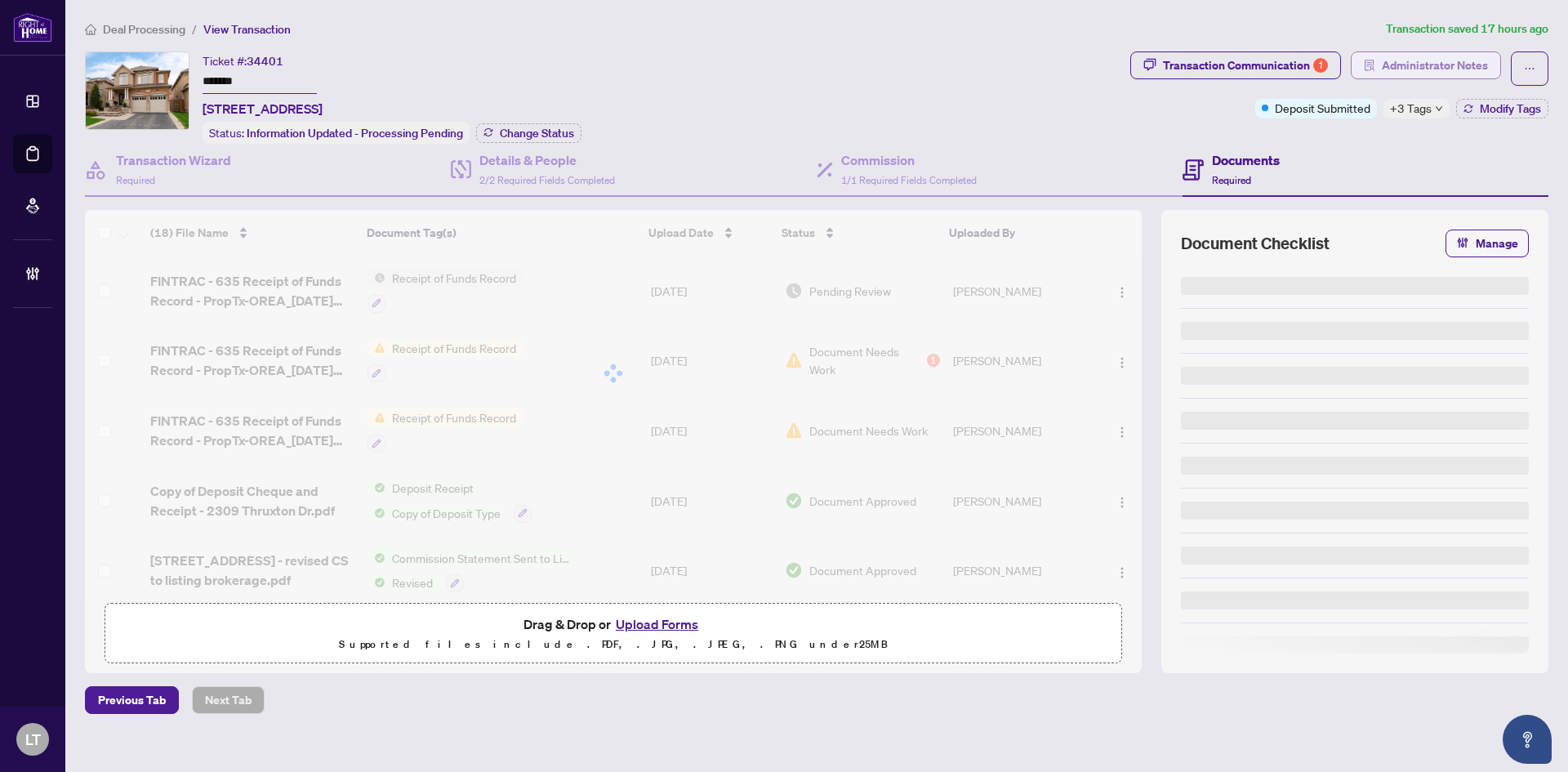
click at [1477, 68] on span "Administrator Notes" at bounding box center [1435, 65] width 106 height 27
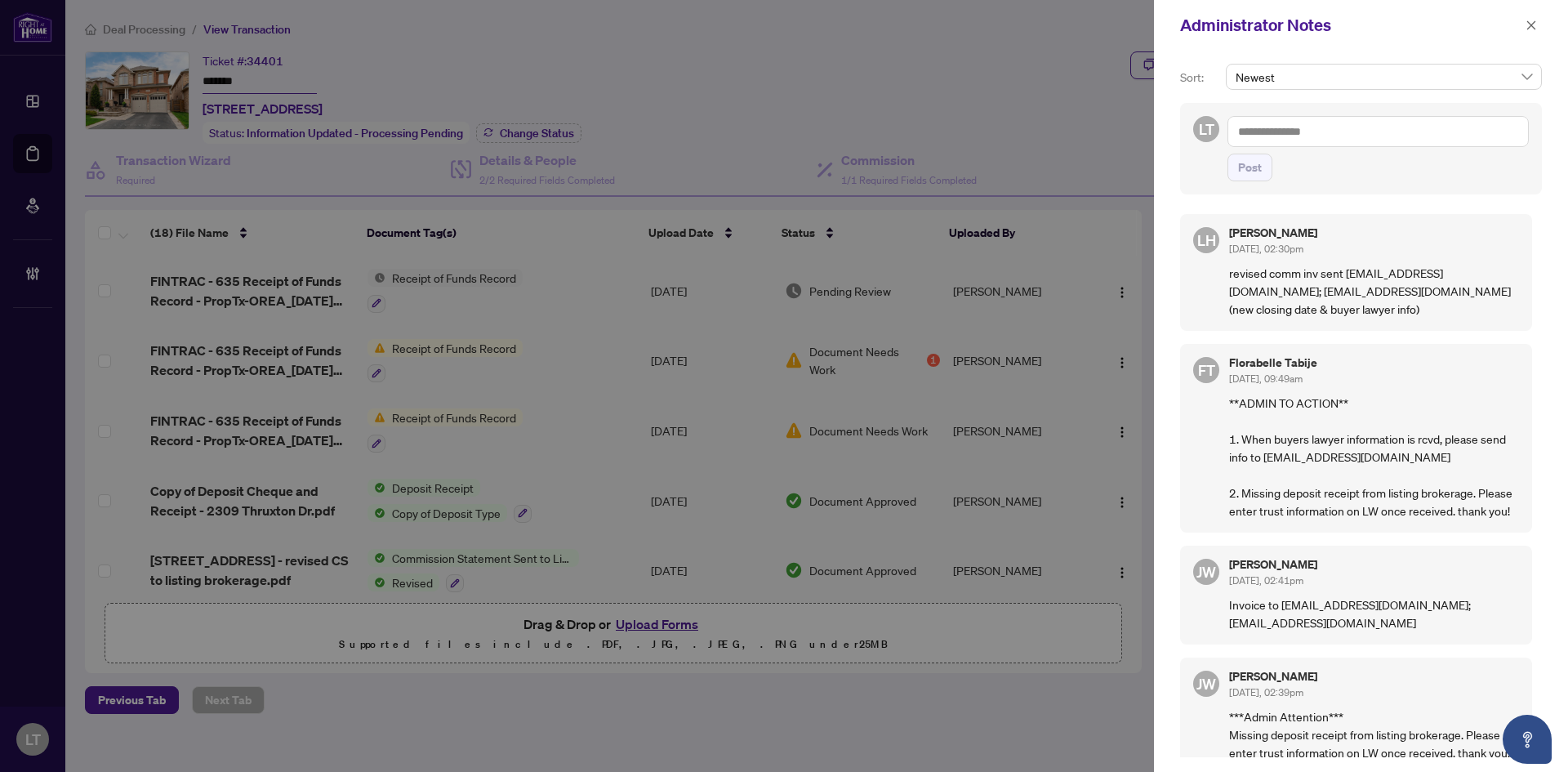
click at [1334, 141] on textarea at bounding box center [1378, 132] width 302 height 31
click at [1314, 144] on li "[PERSON_NAME]" at bounding box center [1297, 143] width 80 height 28
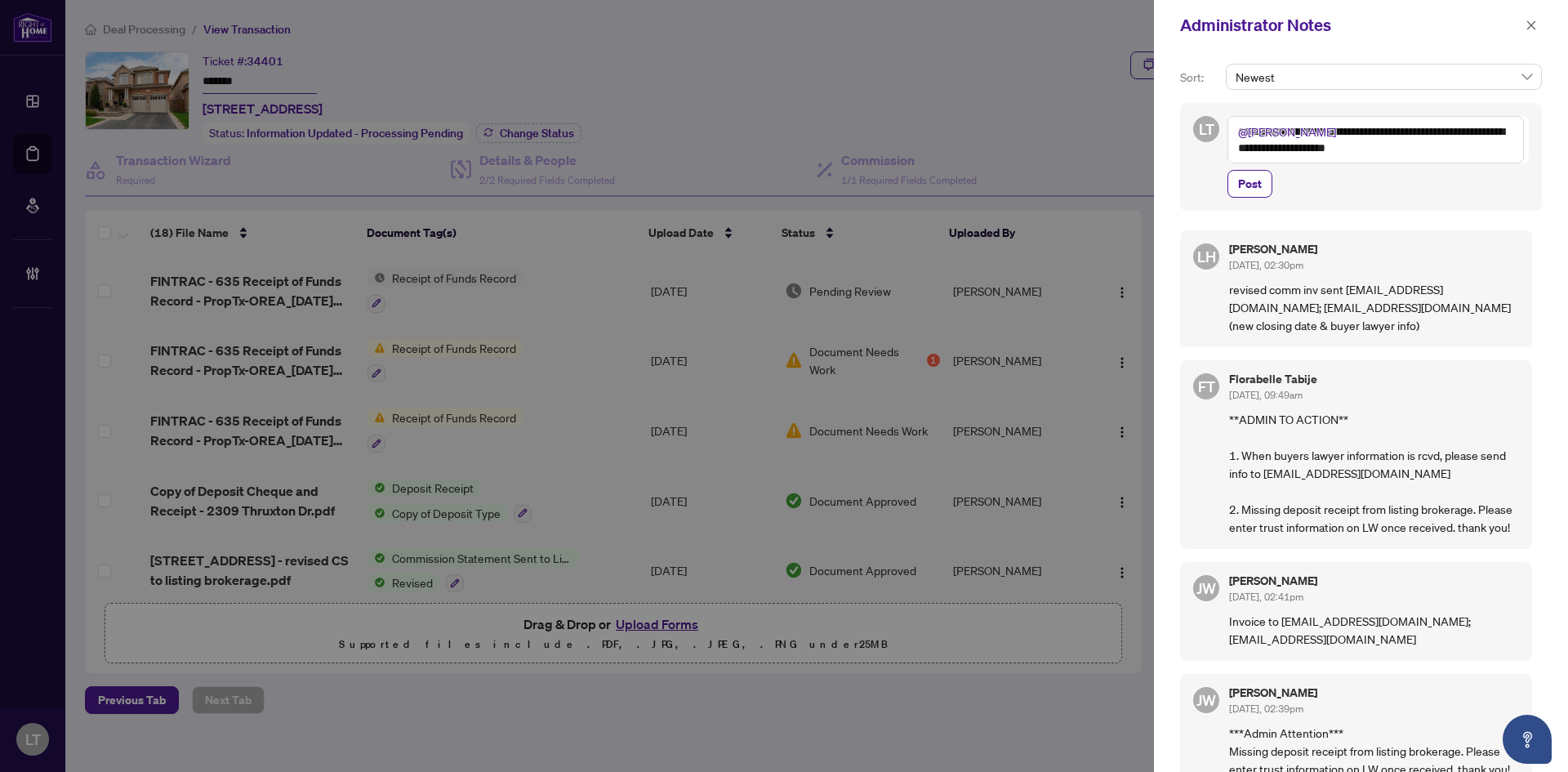
click at [1410, 133] on textarea "**********" at bounding box center [1376, 139] width 297 height 47
click at [1319, 133] on textarea "**********" at bounding box center [1376, 139] width 297 height 47
click at [1325, 173] on span "Post" at bounding box center [1378, 184] width 302 height 28
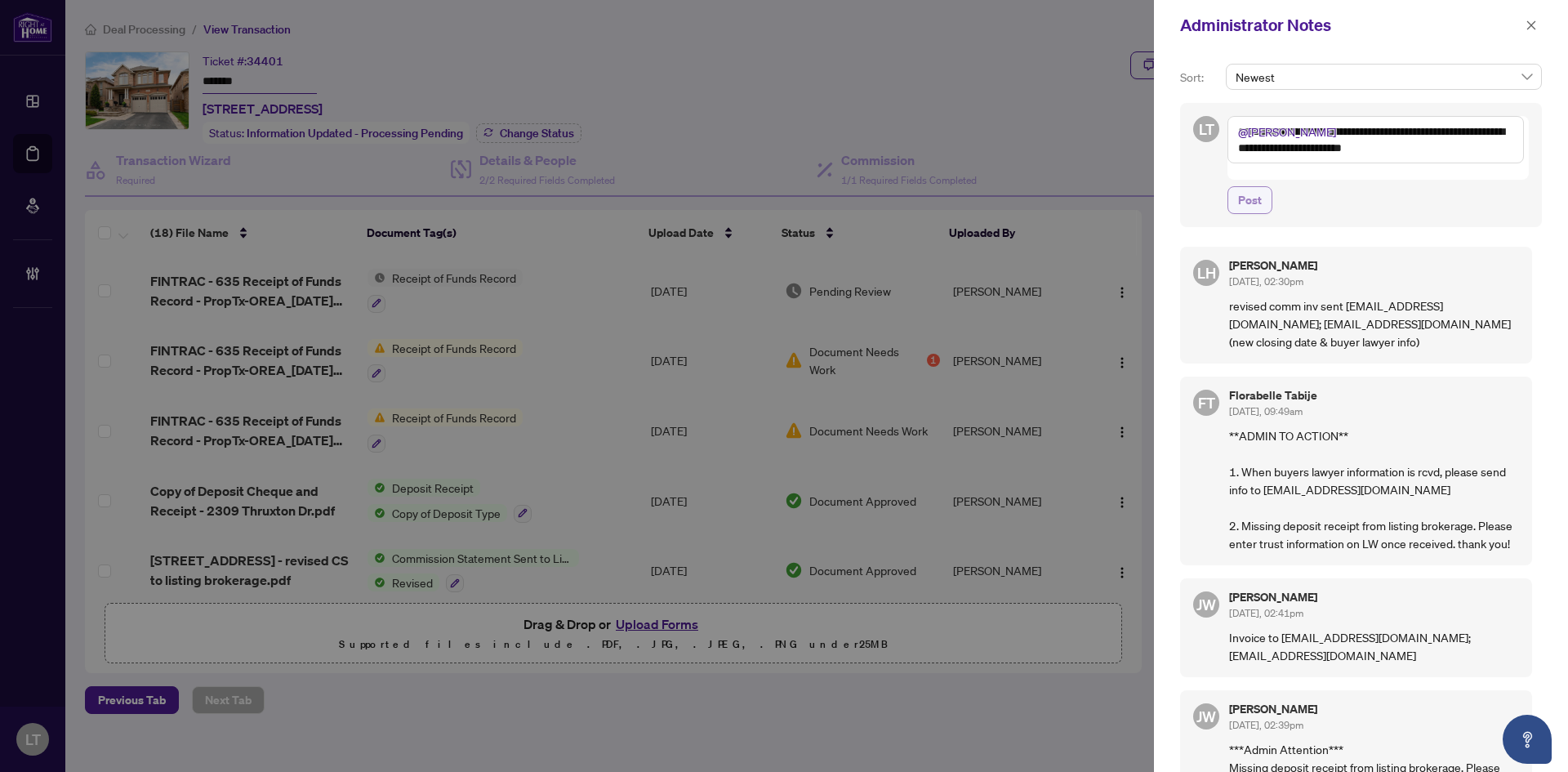
type textarea "**********"
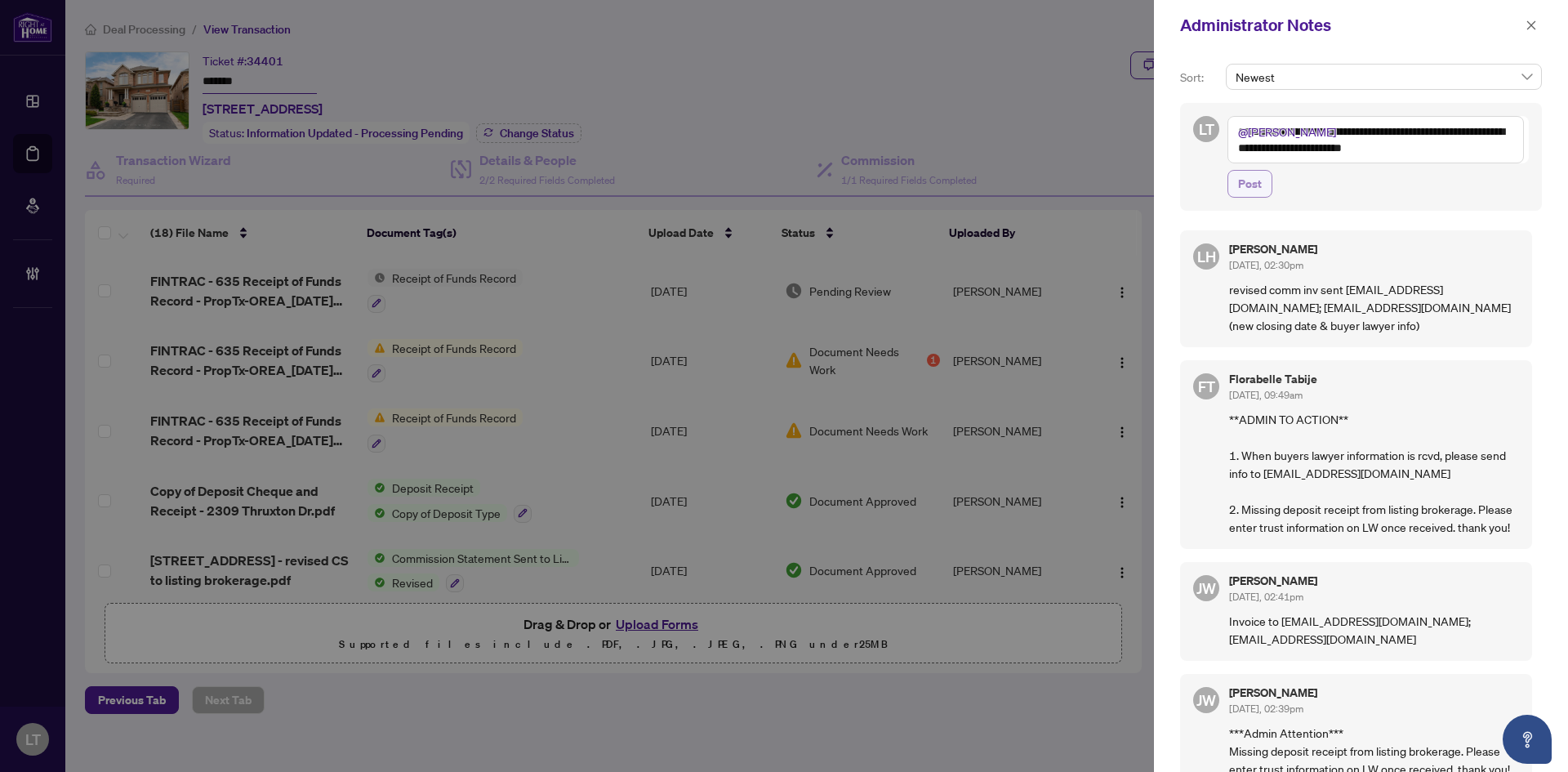
click at [1260, 179] on span "Post" at bounding box center [1250, 184] width 24 height 27
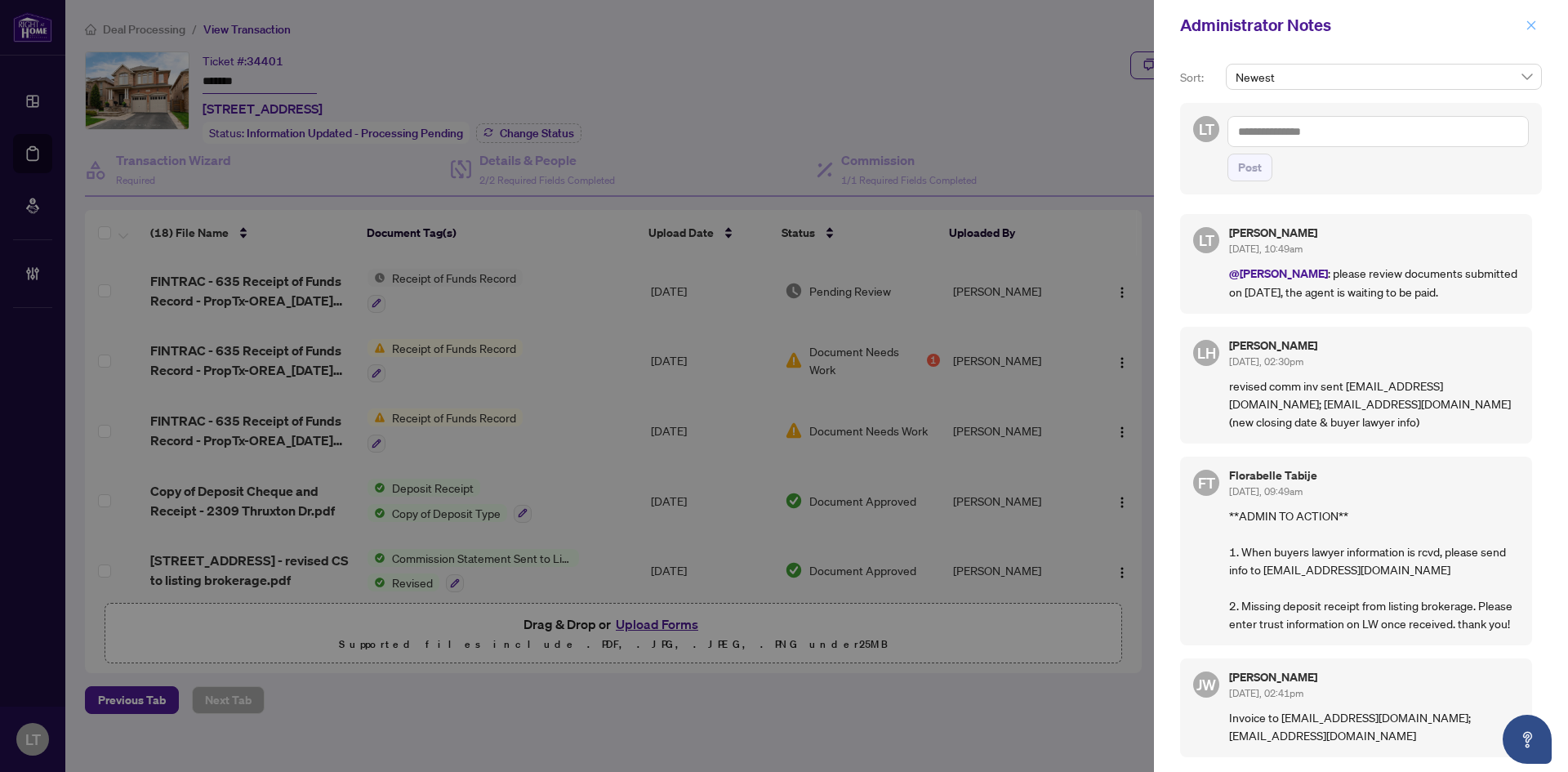
click at [1529, 27] on icon "close" at bounding box center [1531, 25] width 11 height 11
